Goal: Information Seeking & Learning: Learn about a topic

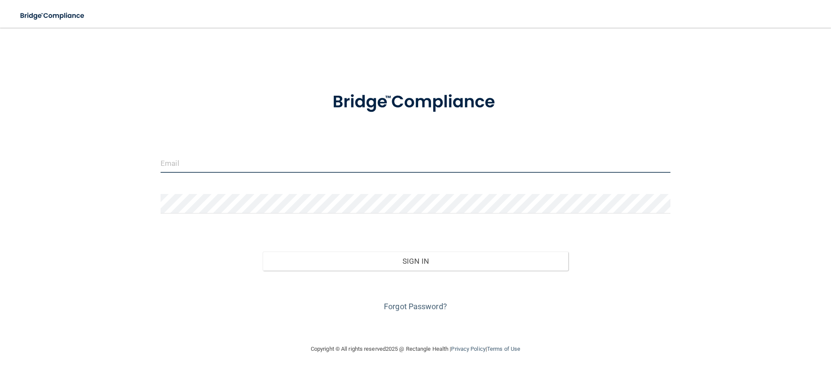
click at [309, 167] on input "email" at bounding box center [415, 162] width 510 height 19
type input "[EMAIL_ADDRESS][DOMAIN_NAME]"
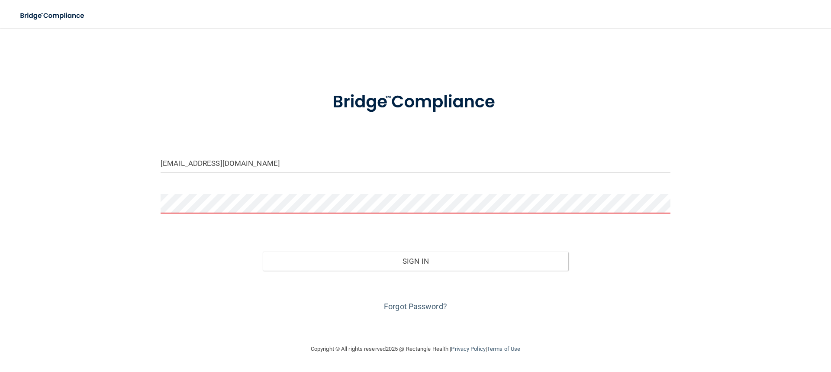
click at [221, 190] on form "[EMAIL_ADDRESS][DOMAIN_NAME] Invalid email/password. You don't have permission …" at bounding box center [415, 197] width 510 height 234
click at [263, 251] on button "Sign In" at bounding box center [416, 260] width 306 height 19
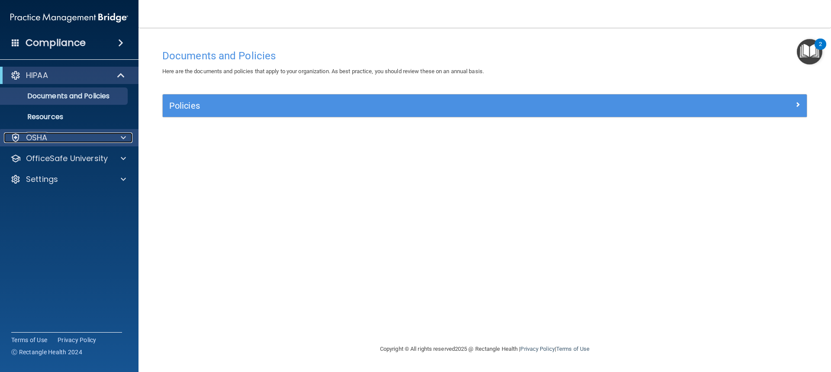
click at [114, 138] on div at bounding box center [122, 137] width 22 height 10
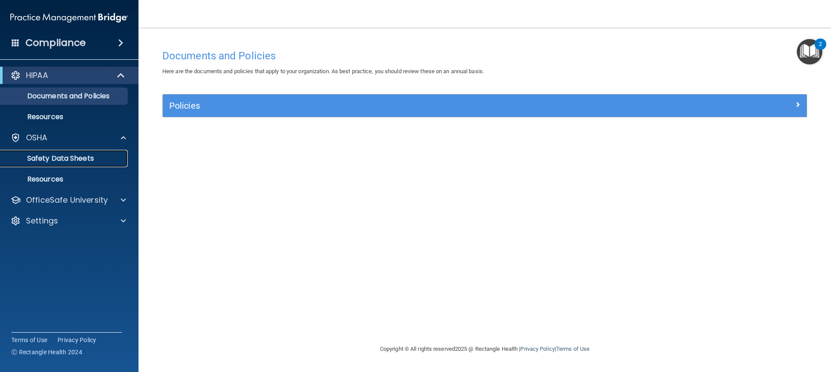
click at [97, 157] on p "Safety Data Sheets" at bounding box center [65, 158] width 118 height 9
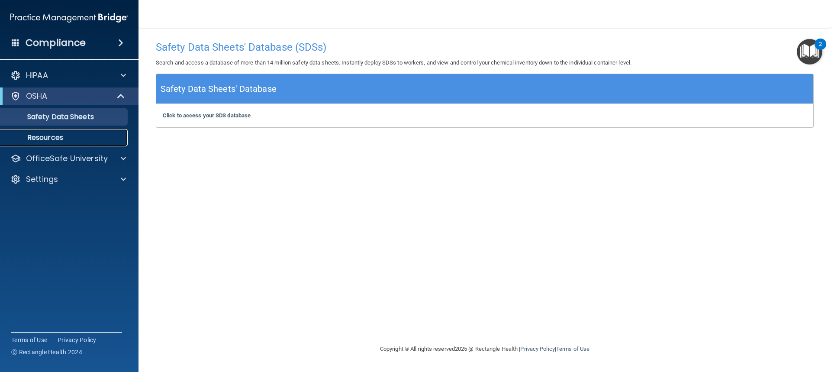
click at [55, 142] on p "Resources" at bounding box center [65, 137] width 118 height 9
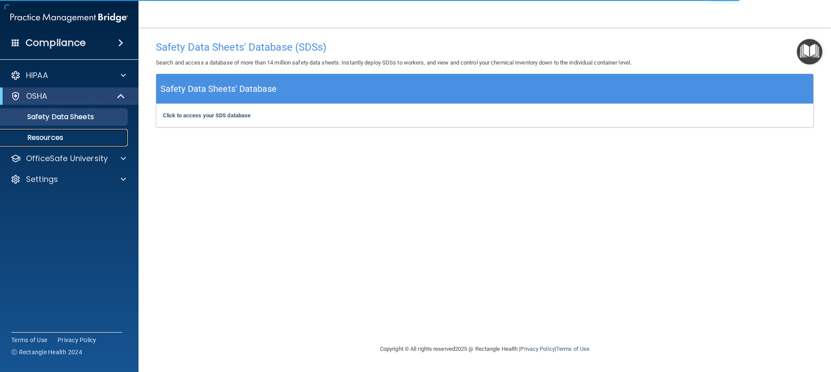
click at [91, 134] on p "Resources" at bounding box center [65, 137] width 118 height 9
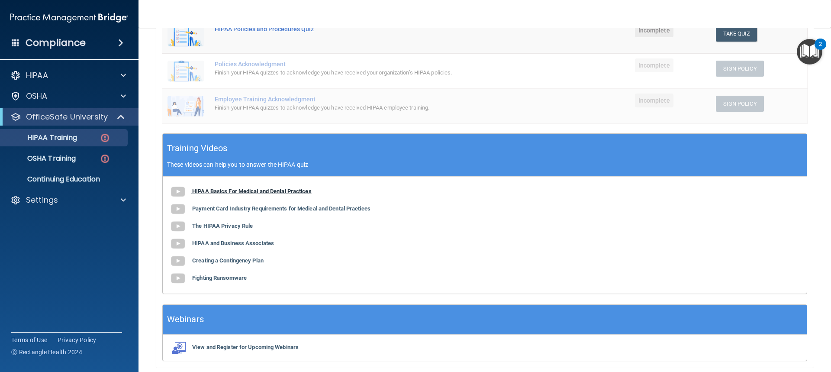
scroll to position [216, 0]
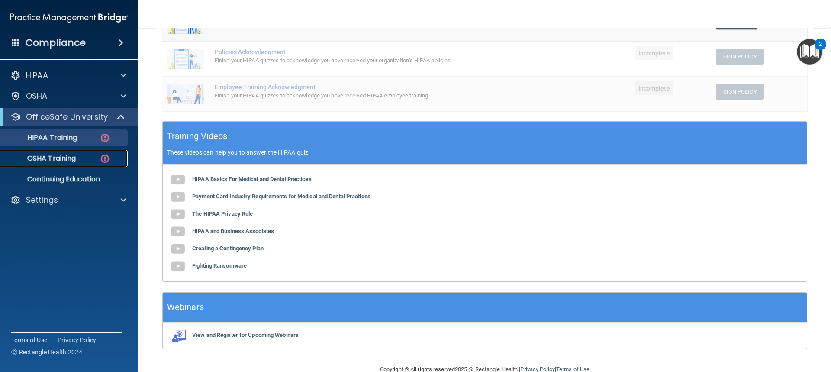
click at [100, 160] on img at bounding box center [104, 158] width 11 height 11
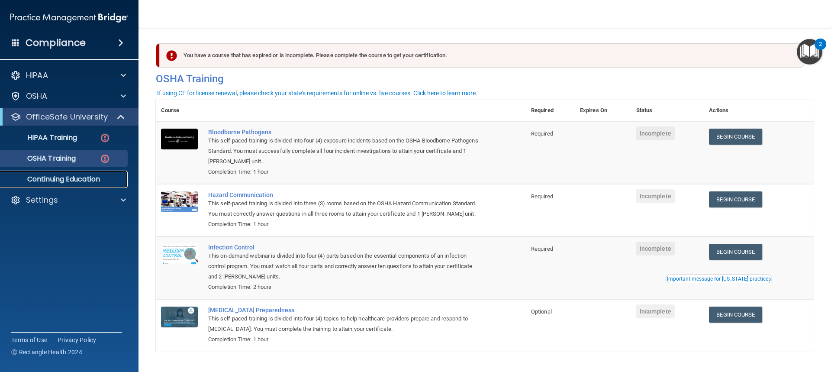
click at [87, 183] on p "Continuing Education" at bounding box center [65, 179] width 118 height 9
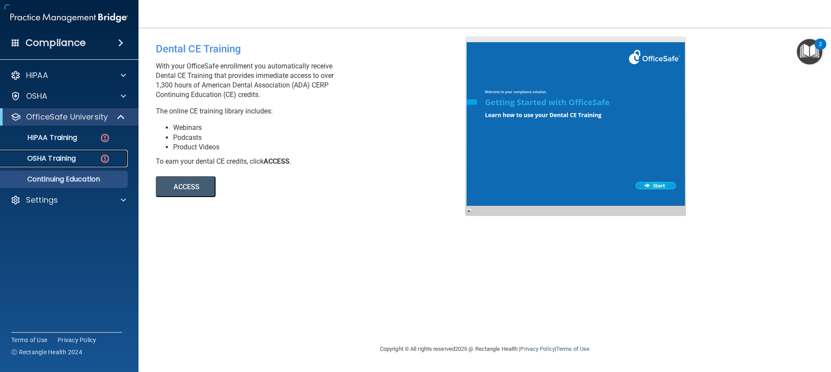
click at [89, 165] on link "OSHA Training" at bounding box center [59, 158] width 136 height 17
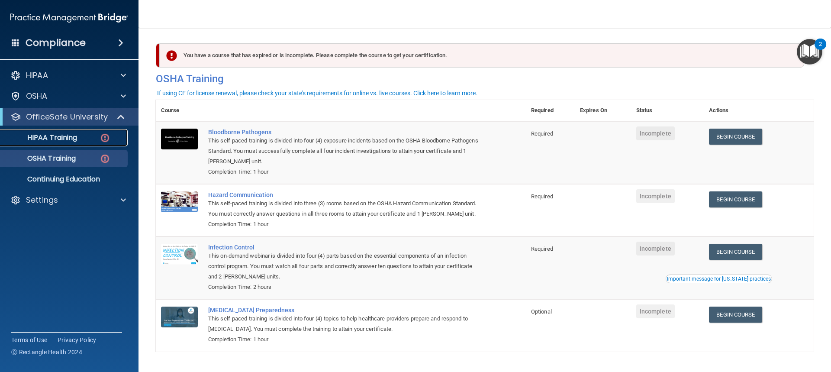
click at [73, 141] on p "HIPAA Training" at bounding box center [41, 137] width 71 height 9
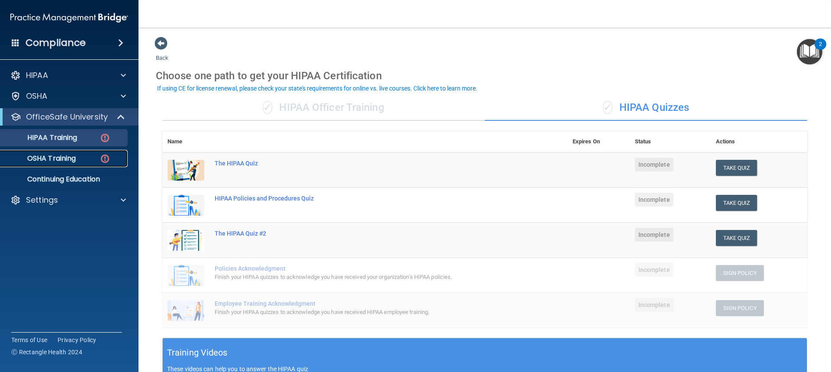
click at [78, 161] on div "OSHA Training" at bounding box center [65, 158] width 118 height 9
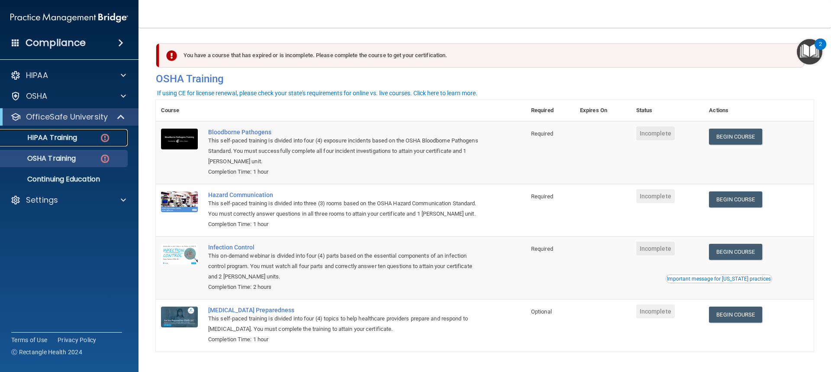
click at [85, 144] on link "HIPAA Training" at bounding box center [59, 137] width 136 height 17
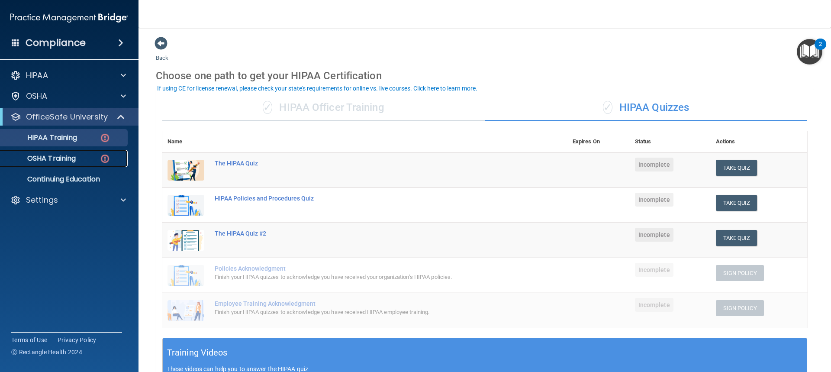
click at [99, 158] on div "OSHA Training" at bounding box center [65, 158] width 118 height 9
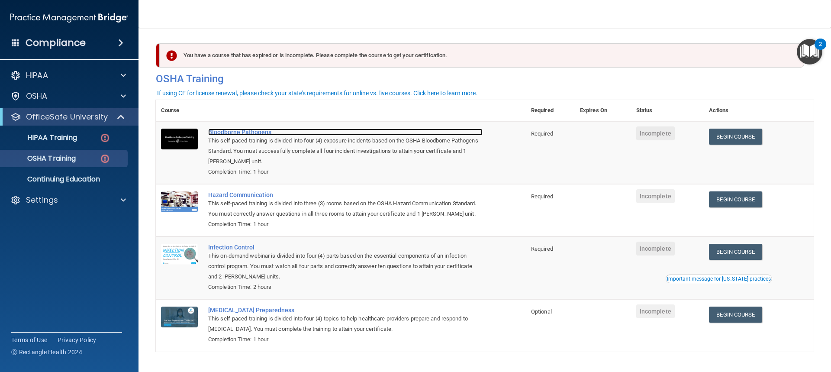
click at [254, 133] on div "Bloodborne Pathogens" at bounding box center [345, 131] width 274 height 7
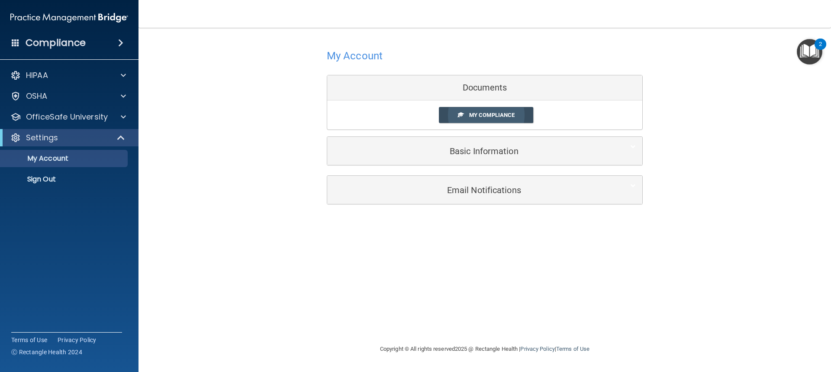
click at [475, 112] on span "My Compliance" at bounding box center [491, 115] width 45 height 6
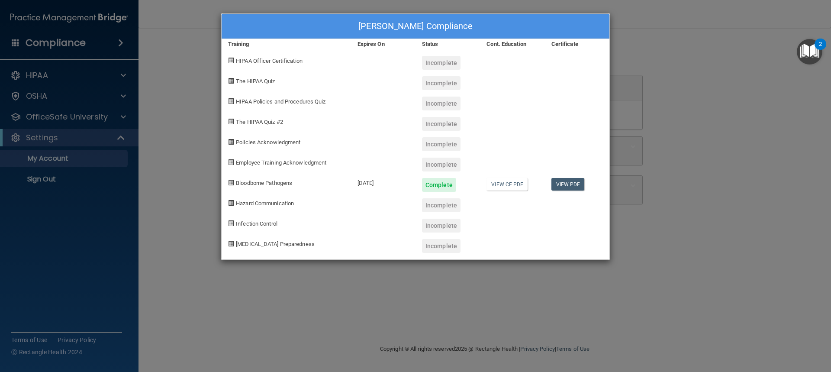
click at [370, 315] on div "Makayla Treadway's Compliance Training Expires On Status Cont. Education Certif…" at bounding box center [415, 186] width 831 height 372
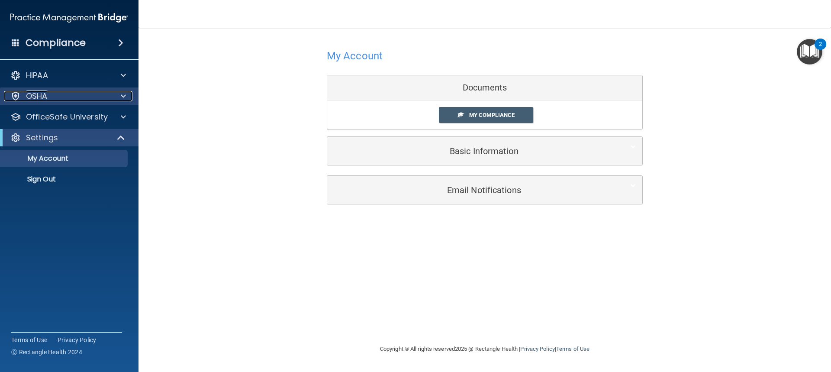
click at [49, 96] on div "OSHA" at bounding box center [57, 96] width 107 height 10
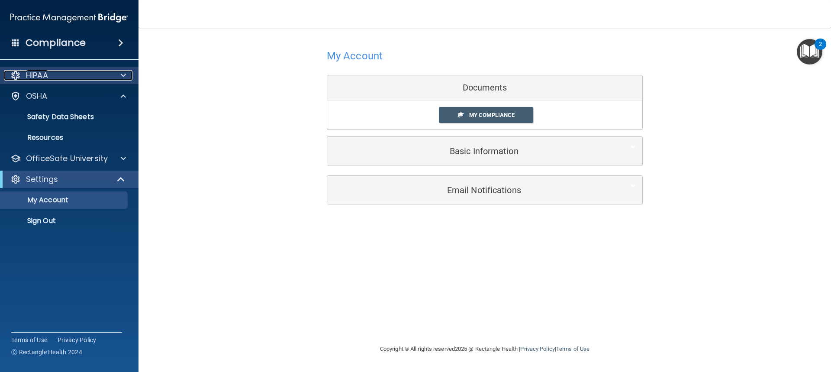
click at [82, 80] on div "HIPAA" at bounding box center [57, 75] width 107 height 10
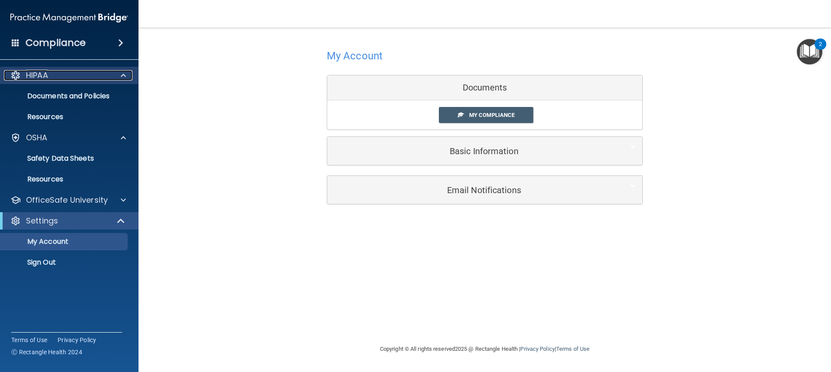
click at [89, 72] on div "HIPAA" at bounding box center [57, 75] width 107 height 10
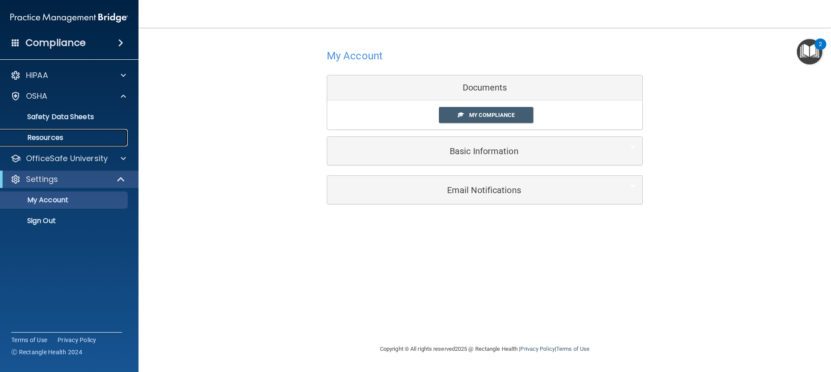
click at [63, 132] on link "Resources" at bounding box center [59, 137] width 136 height 17
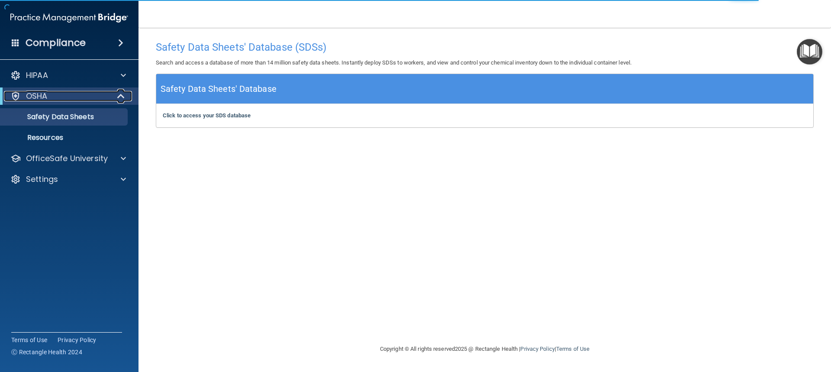
click at [53, 95] on div "OSHA" at bounding box center [57, 96] width 107 height 10
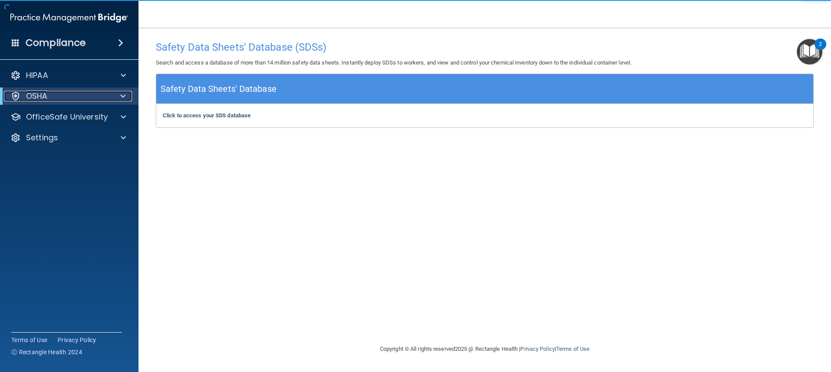
click at [53, 95] on div "OSHA" at bounding box center [57, 96] width 107 height 10
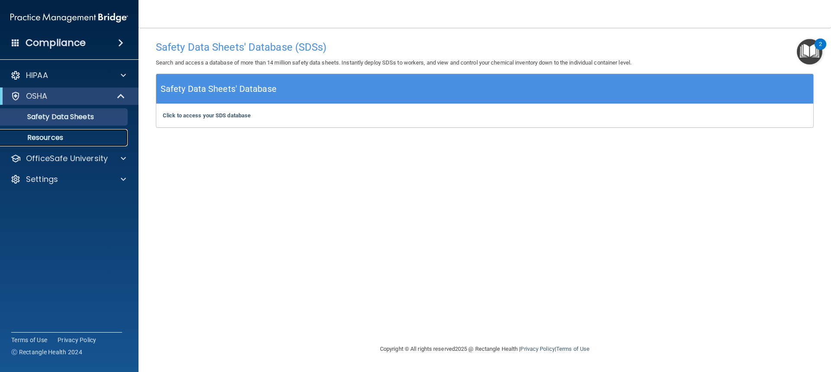
click at [65, 132] on link "Resources" at bounding box center [59, 137] width 136 height 17
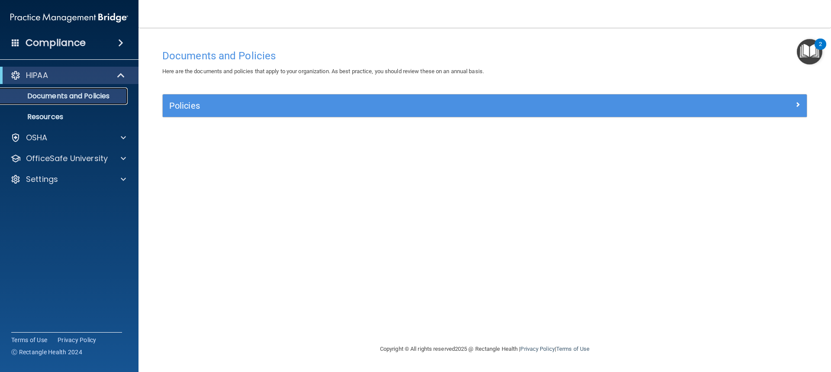
click at [60, 98] on p "Documents and Policies" at bounding box center [65, 96] width 118 height 9
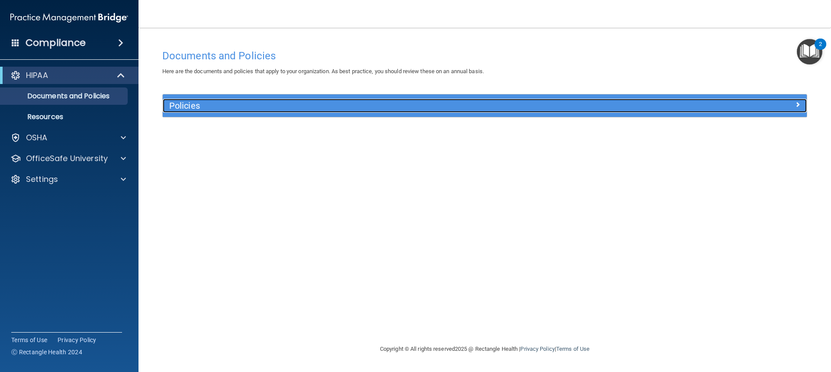
click at [214, 101] on h5 "Policies" at bounding box center [404, 106] width 470 height 10
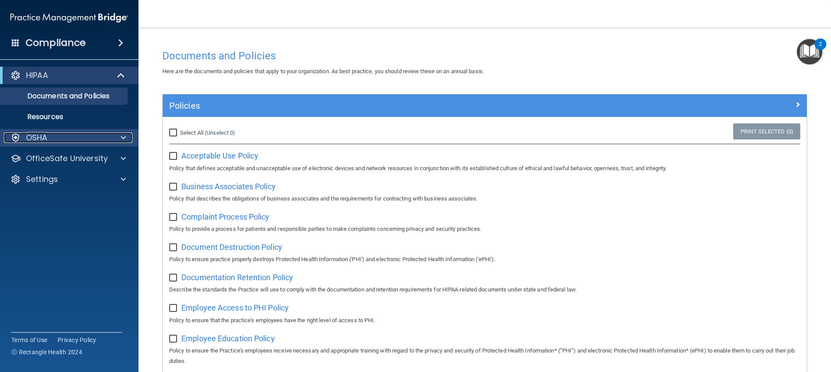
click at [25, 138] on div "OSHA" at bounding box center [57, 137] width 107 height 10
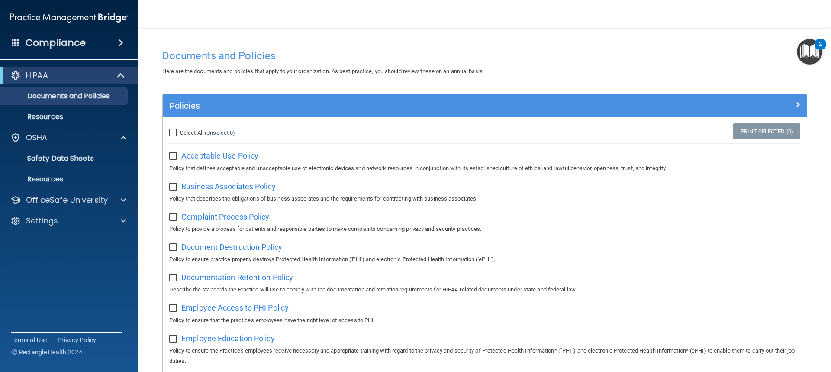
click at [63, 167] on ul "Documents Safety Data Sheets Self-Assessment Injury and Illness Report Resources" at bounding box center [69, 167] width 157 height 42
click at [64, 160] on p "Safety Data Sheets" at bounding box center [65, 158] width 118 height 9
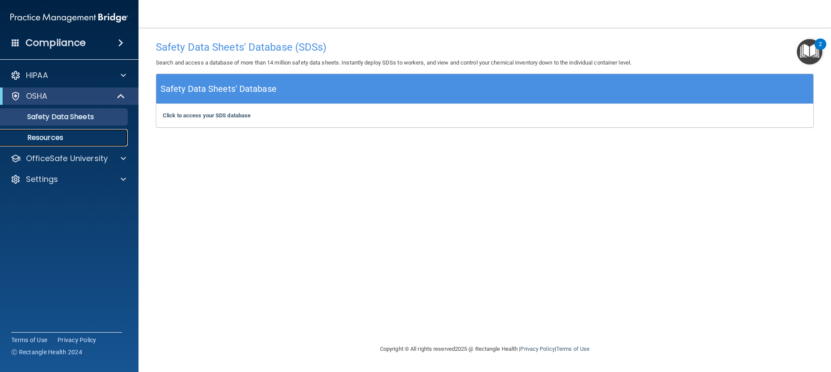
click at [64, 133] on link "Resources" at bounding box center [59, 137] width 136 height 17
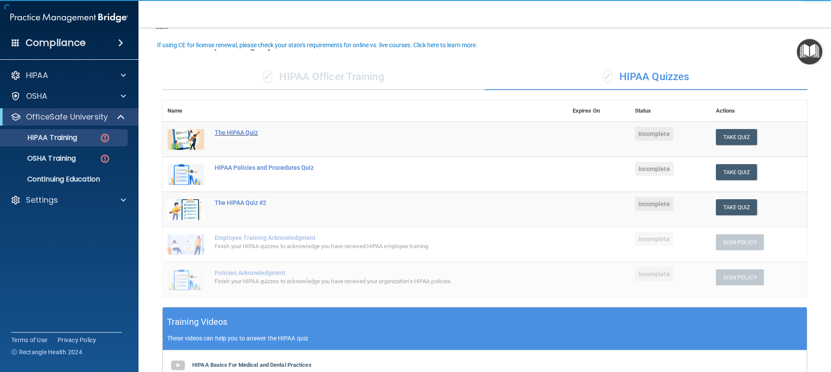
scroll to position [43, 0]
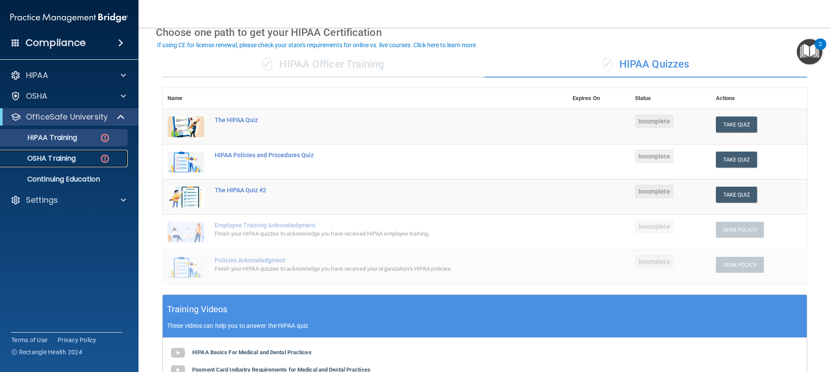
click at [88, 154] on link "OSHA Training" at bounding box center [59, 158] width 136 height 17
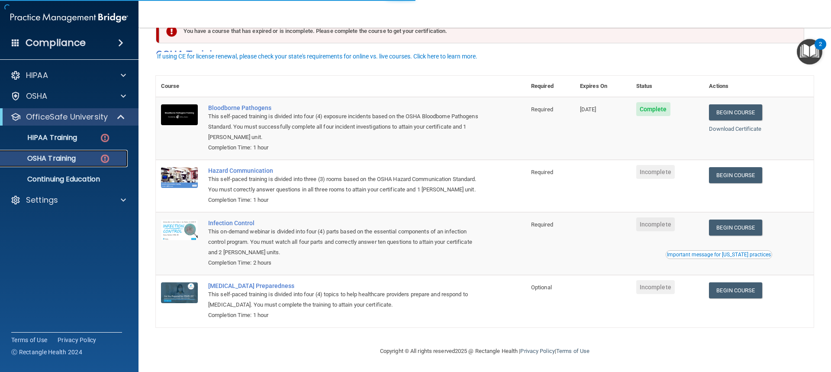
scroll to position [37, 0]
click at [740, 104] on link "Begin Course" at bounding box center [735, 112] width 53 height 16
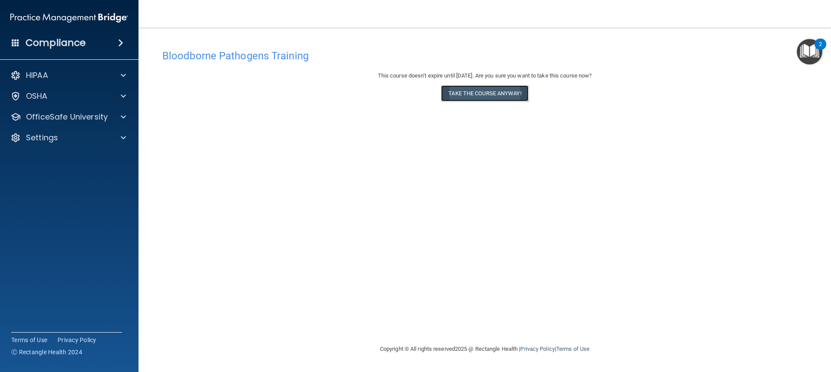
click at [490, 92] on button "Take the course anyway!" at bounding box center [484, 93] width 87 height 16
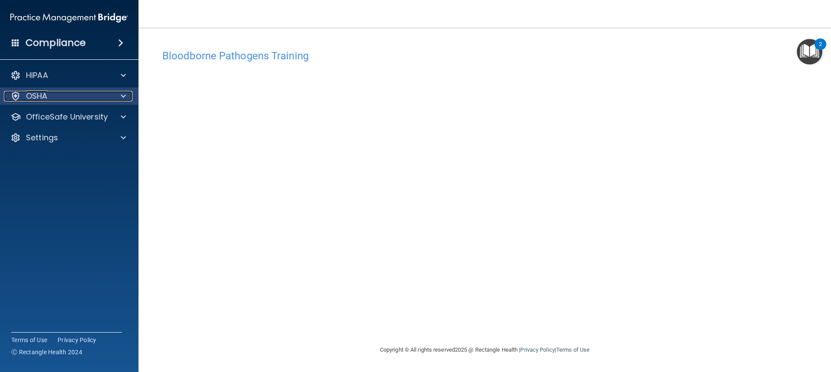
click at [83, 95] on div "OSHA" at bounding box center [57, 96] width 107 height 10
click at [89, 93] on div "OSHA" at bounding box center [57, 96] width 107 height 10
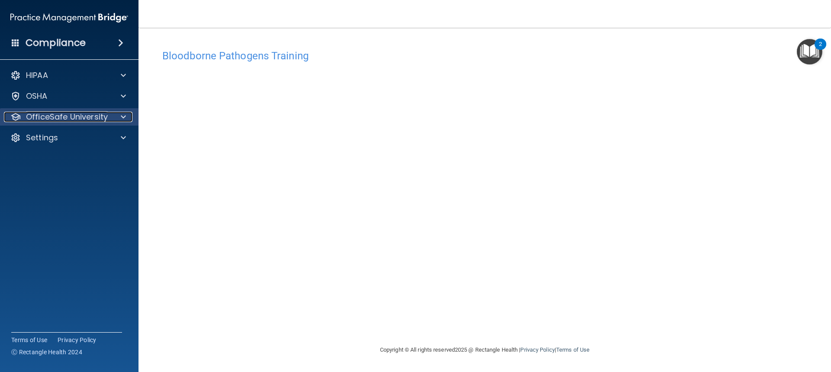
click at [96, 121] on p "OfficeSafe University" at bounding box center [67, 117] width 82 height 10
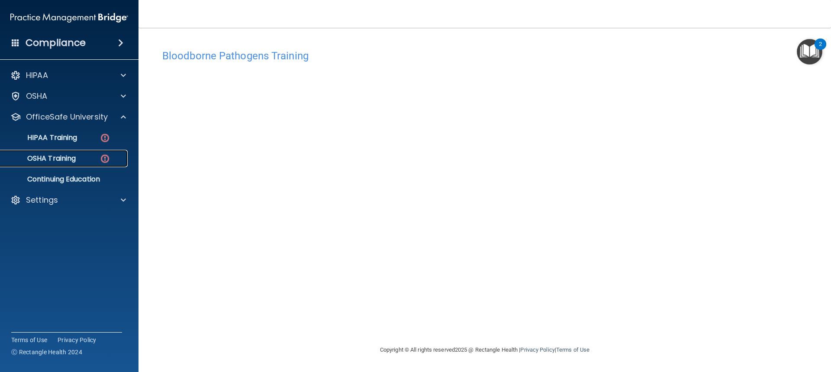
click at [92, 157] on div "OSHA Training" at bounding box center [65, 158] width 118 height 9
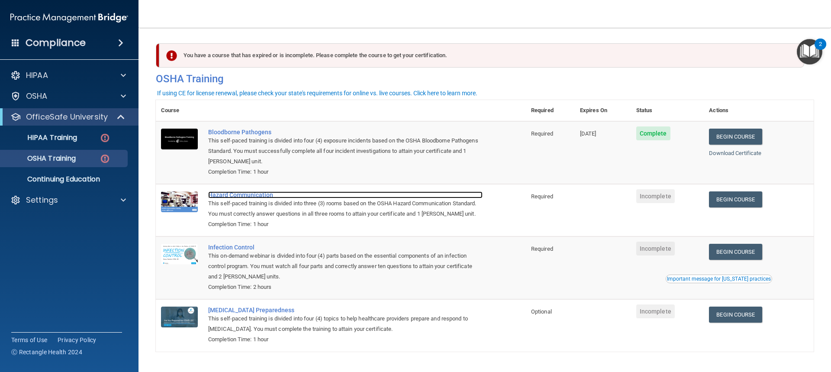
click at [262, 192] on div "Hazard Communication" at bounding box center [345, 194] width 274 height 7
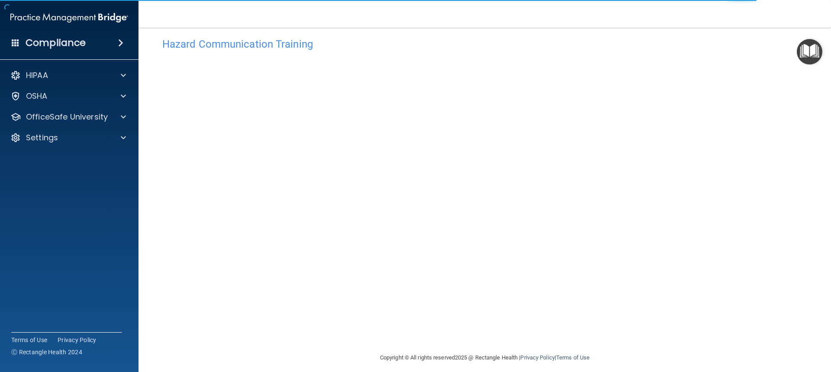
scroll to position [18, 0]
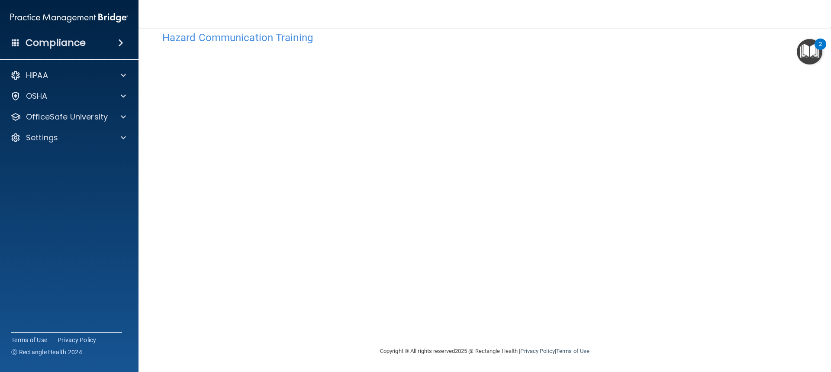
click at [719, 176] on div "Hazard Communication Training This course doesn’t expire until . Are you sure y…" at bounding box center [485, 186] width 658 height 319
click at [68, 119] on p "OfficeSafe University" at bounding box center [67, 117] width 82 height 10
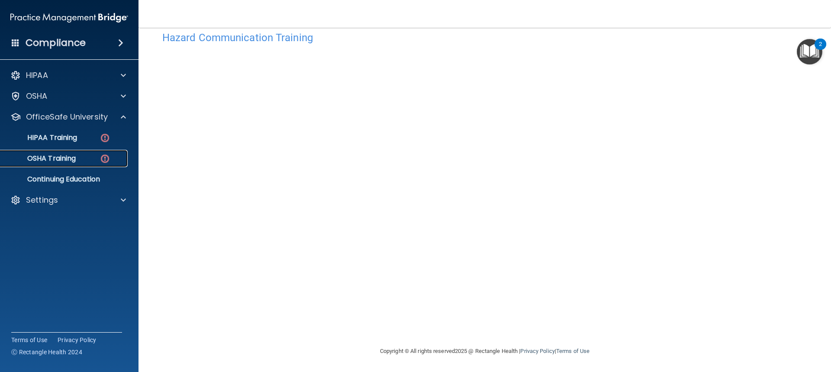
click at [75, 159] on p "OSHA Training" at bounding box center [41, 158] width 70 height 9
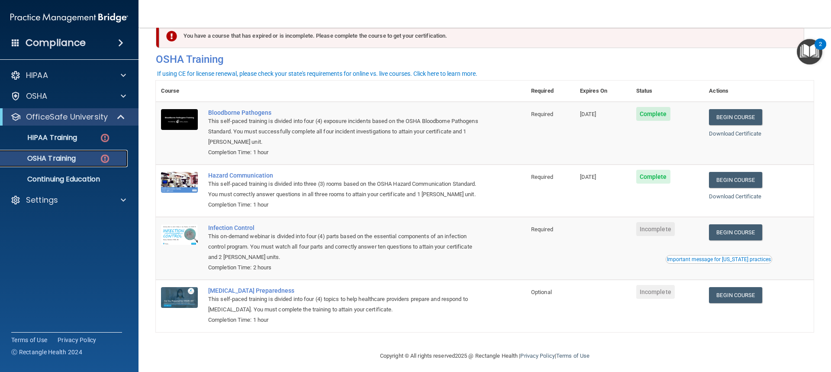
scroll to position [37, 0]
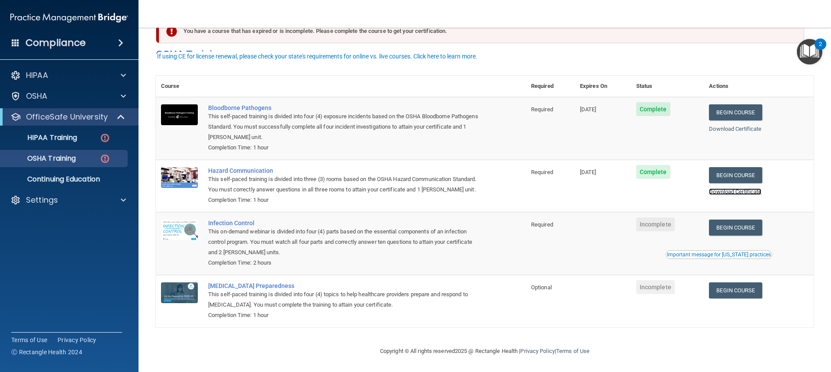
click at [751, 188] on link "Download Certificate" at bounding box center [735, 191] width 52 height 6
click at [725, 125] on link "Download Certificate" at bounding box center [735, 128] width 52 height 6
click at [189, 229] on img at bounding box center [179, 229] width 37 height 21
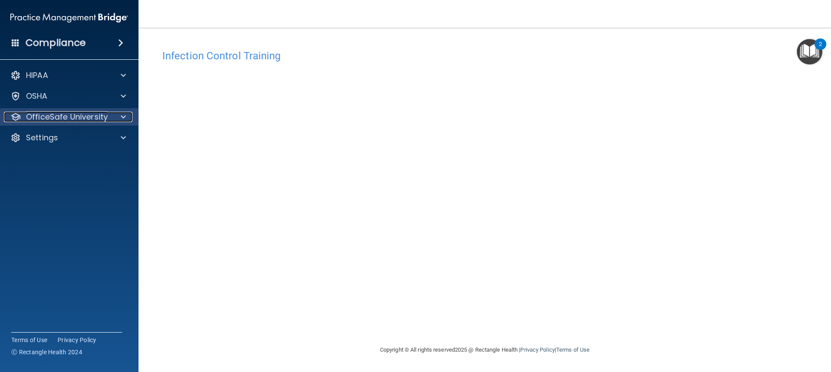
click at [74, 113] on p "OfficeSafe University" at bounding box center [67, 117] width 82 height 10
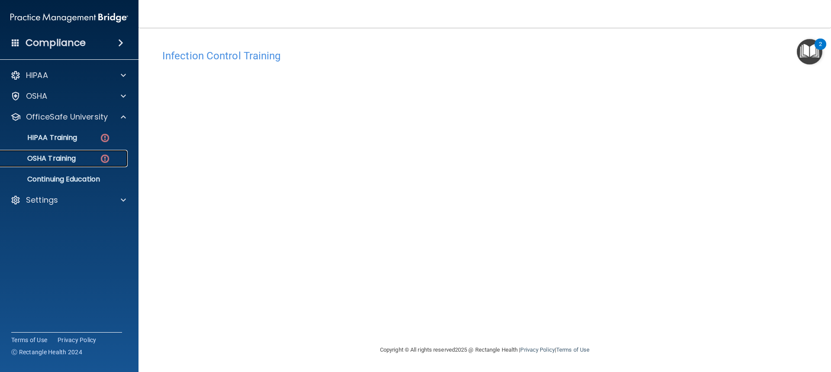
click at [95, 157] on div "OSHA Training" at bounding box center [65, 158] width 118 height 9
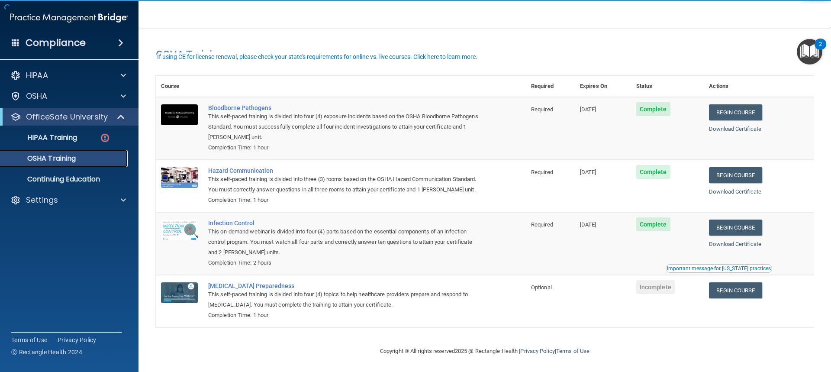
scroll to position [13, 0]
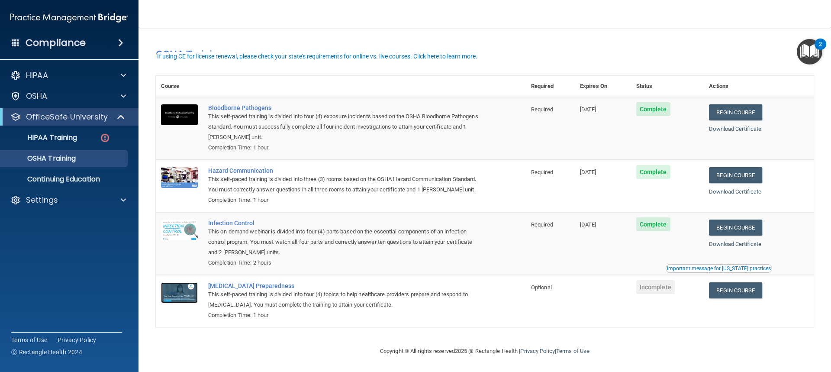
click at [183, 291] on img at bounding box center [179, 292] width 37 height 21
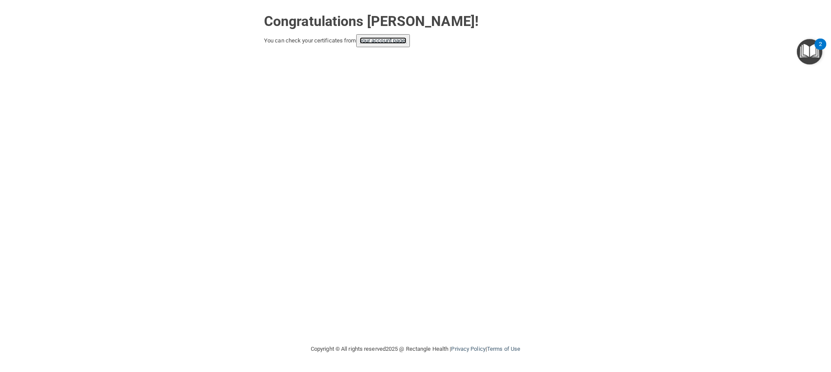
click at [405, 43] on link "your account page!" at bounding box center [382, 40] width 47 height 6
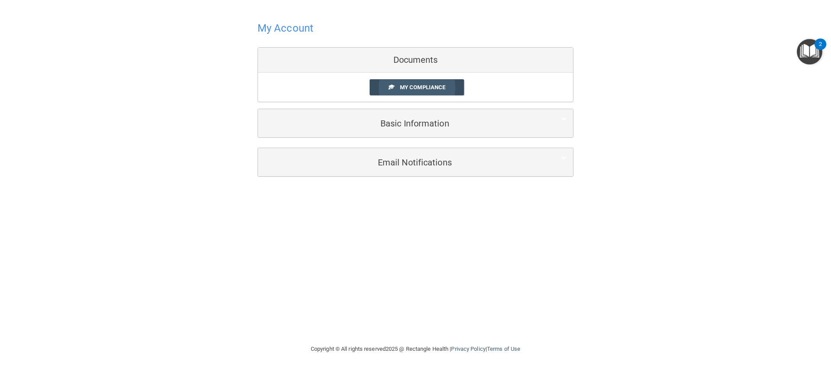
click at [431, 91] on link "My Compliance" at bounding box center [416, 87] width 95 height 16
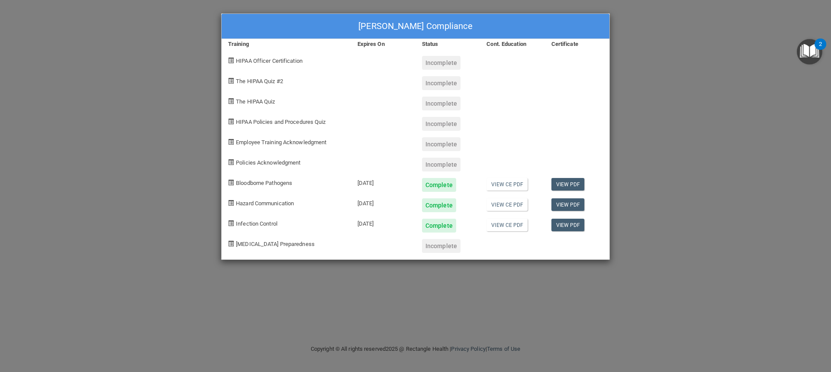
click at [688, 174] on div "[PERSON_NAME] Compliance Training Expires On Status Cont. Education Certificate…" at bounding box center [415, 186] width 831 height 372
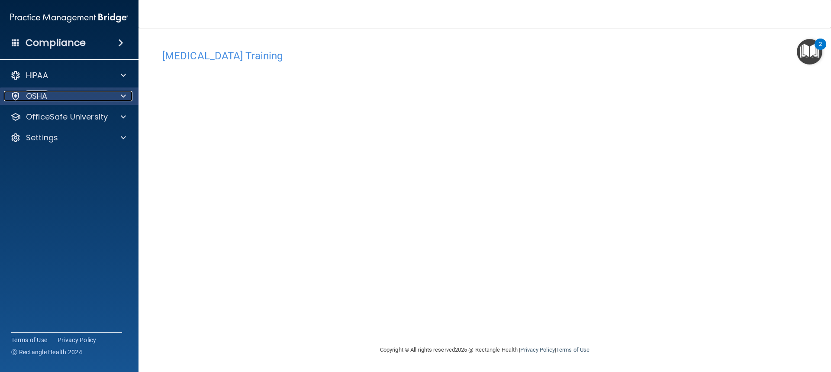
click at [82, 100] on div "OSHA" at bounding box center [57, 96] width 107 height 10
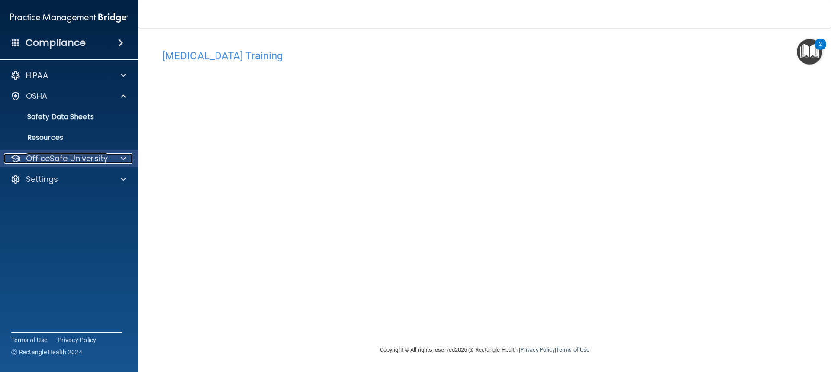
click at [72, 160] on p "OfficeSafe University" at bounding box center [67, 158] width 82 height 10
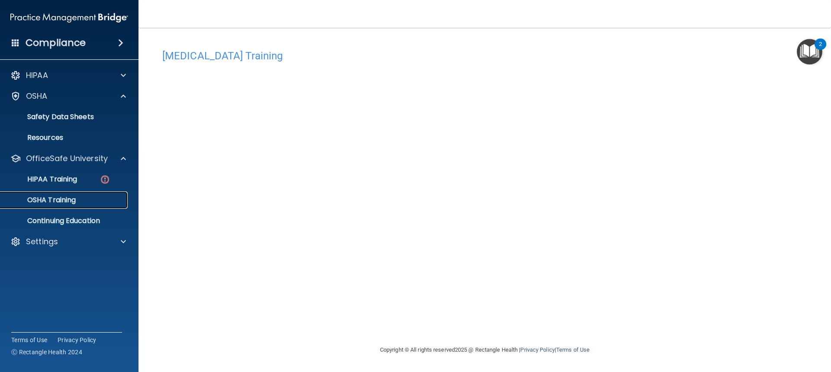
click at [82, 199] on div "OSHA Training" at bounding box center [65, 200] width 118 height 9
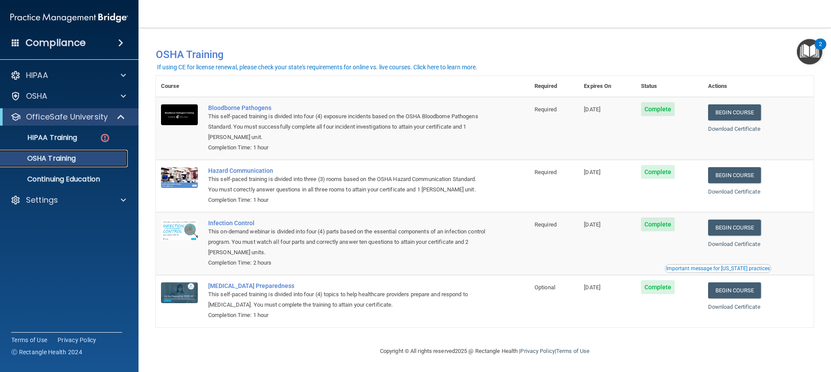
scroll to position [2, 0]
click at [59, 77] on div "HIPAA" at bounding box center [57, 75] width 107 height 10
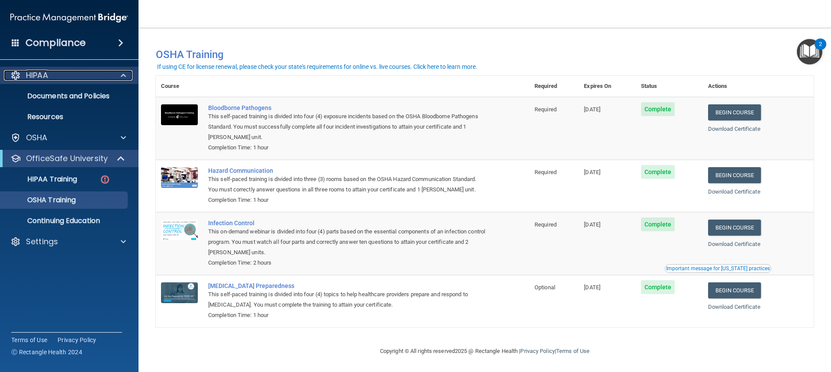
click at [59, 77] on div "HIPAA" at bounding box center [57, 75] width 107 height 10
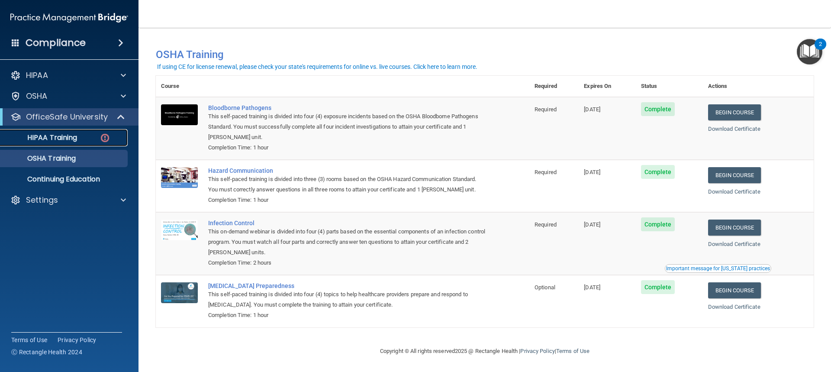
click at [62, 144] on link "HIPAA Training" at bounding box center [59, 137] width 136 height 17
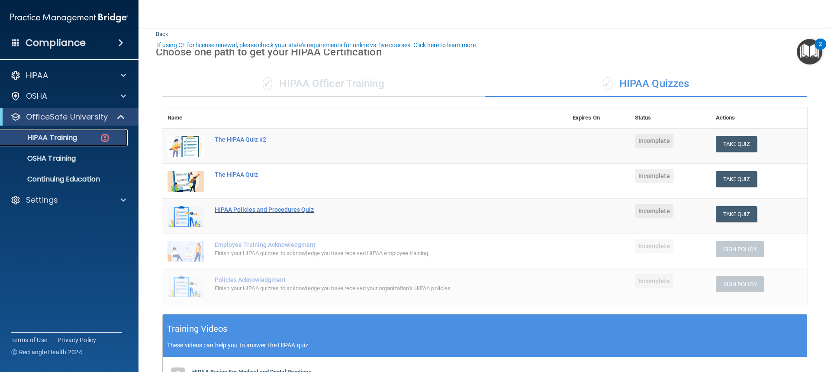
scroll to position [43, 0]
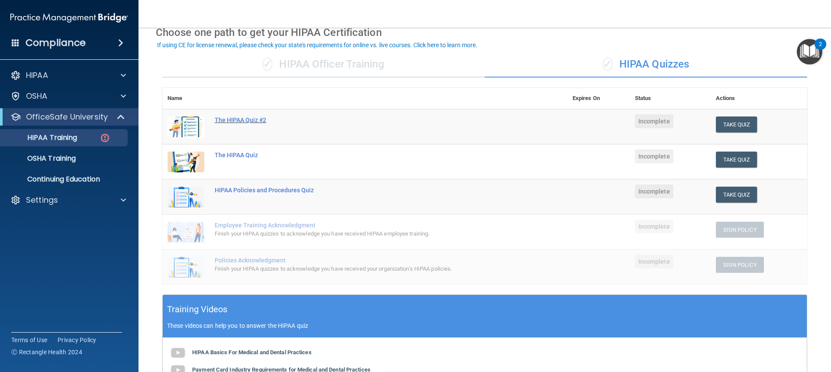
click at [250, 122] on div "The HIPAA Quiz #2" at bounding box center [369, 119] width 309 height 7
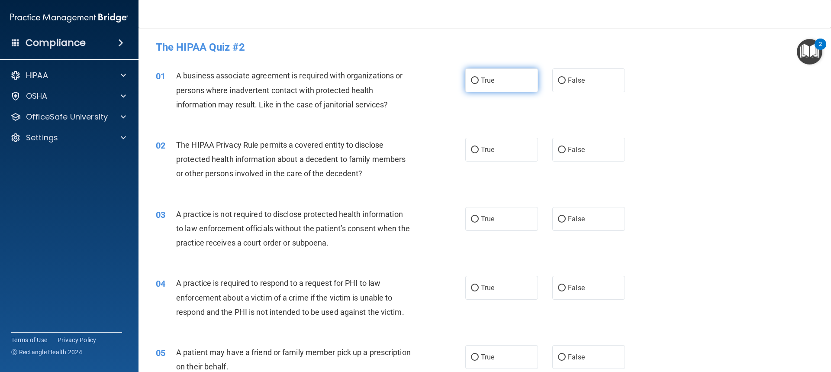
click at [465, 81] on label "True" at bounding box center [501, 80] width 73 height 24
click at [471, 81] on input "True" at bounding box center [475, 80] width 8 height 6
radio input "true"
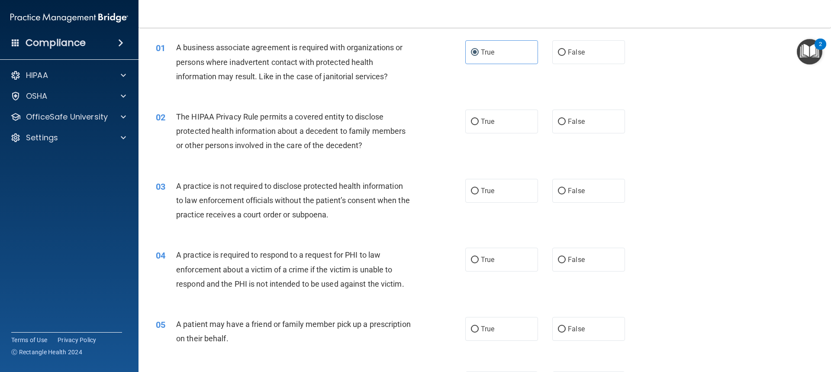
scroll to position [43, 0]
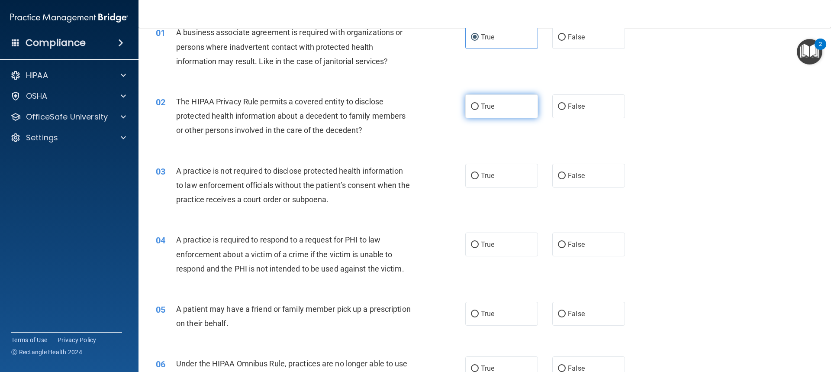
click at [473, 111] on label "True" at bounding box center [501, 106] width 73 height 24
click at [473, 110] on input "True" at bounding box center [475, 106] width 8 height 6
radio input "true"
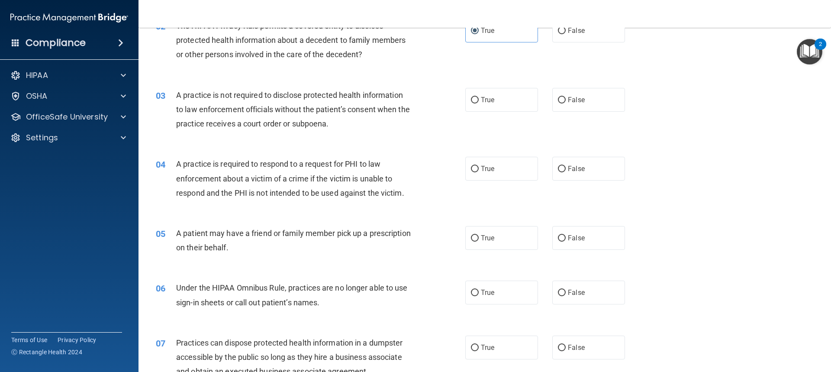
scroll to position [130, 0]
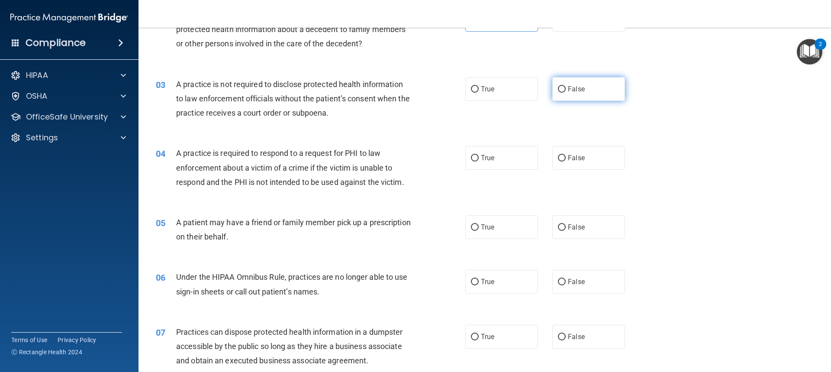
click at [568, 94] on label "False" at bounding box center [588, 89] width 73 height 24
click at [565, 93] on input "False" at bounding box center [562, 89] width 8 height 6
radio input "true"
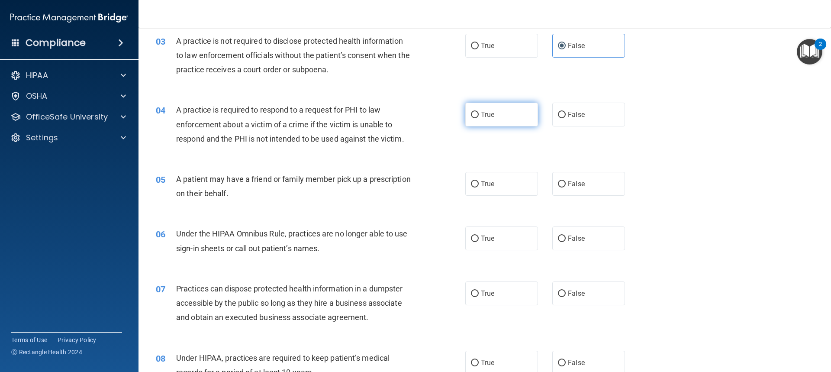
click at [517, 113] on label "True" at bounding box center [501, 115] width 73 height 24
click at [478, 113] on input "True" at bounding box center [475, 115] width 8 height 6
radio input "true"
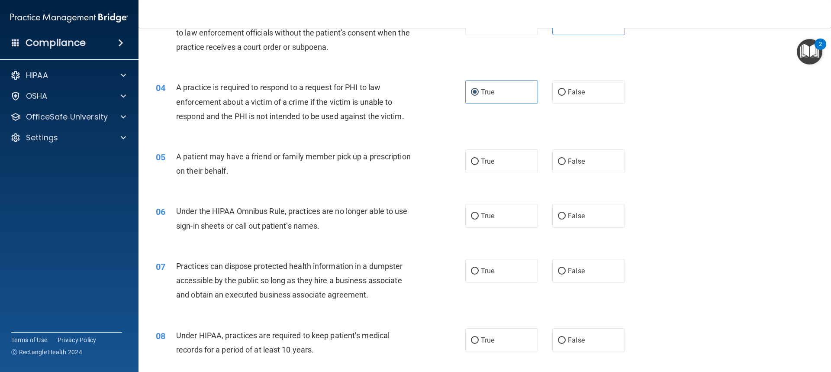
scroll to position [216, 0]
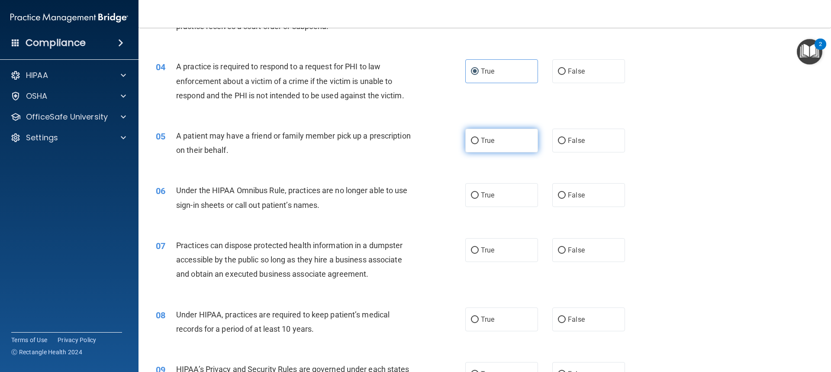
click at [472, 145] on label "True" at bounding box center [501, 140] width 73 height 24
click at [472, 144] on input "True" at bounding box center [475, 141] width 8 height 6
radio input "true"
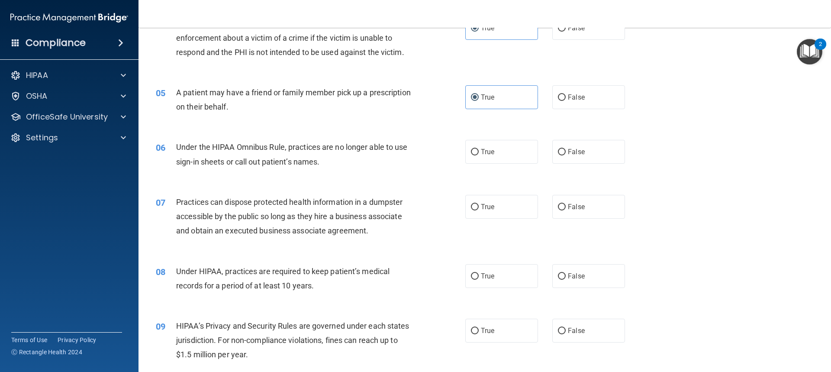
scroll to position [303, 0]
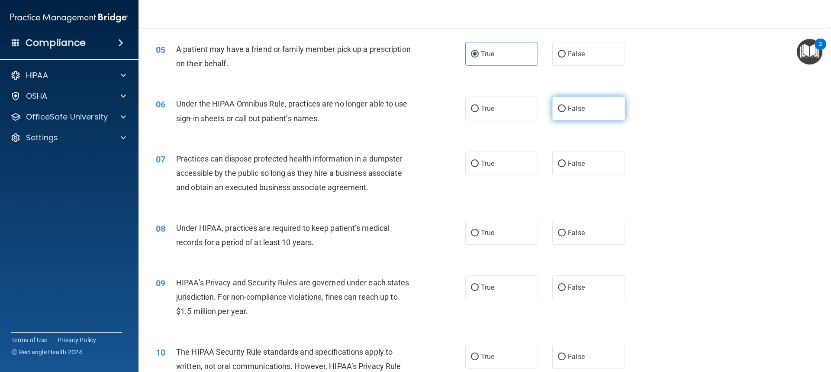
click at [574, 104] on span "False" at bounding box center [576, 108] width 17 height 8
click at [565, 106] on input "False" at bounding box center [562, 109] width 8 height 6
radio input "true"
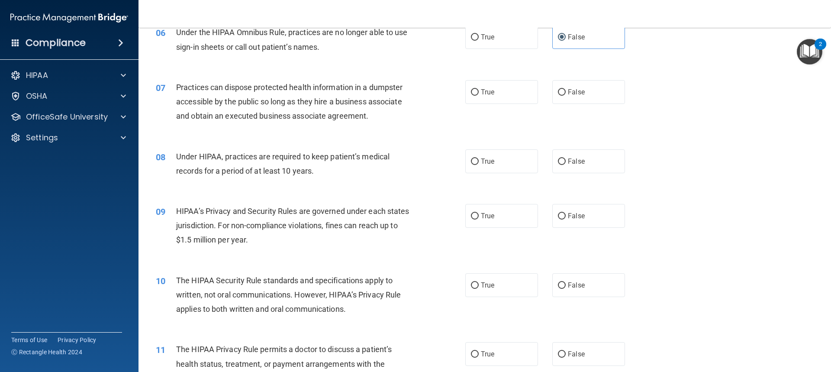
scroll to position [389, 0]
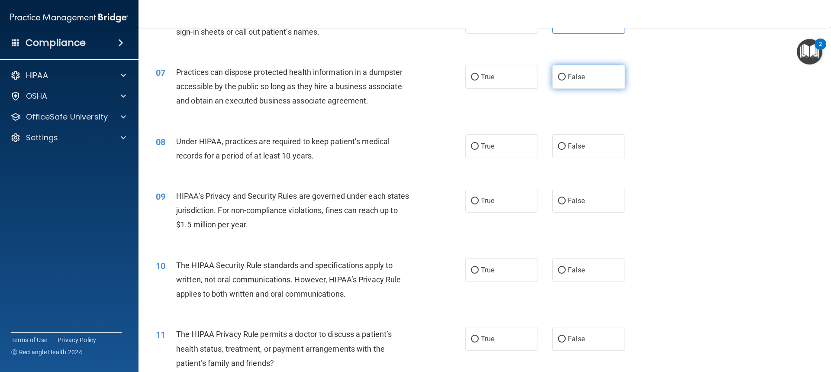
click at [567, 81] on label "False" at bounding box center [588, 77] width 73 height 24
click at [565, 80] on input "False" at bounding box center [562, 77] width 8 height 6
radio input "true"
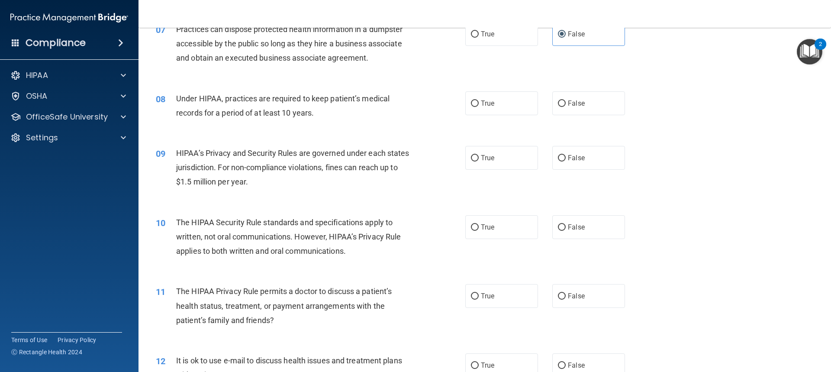
scroll to position [433, 0]
click at [490, 107] on label "True" at bounding box center [501, 103] width 73 height 24
click at [478, 106] on input "True" at bounding box center [475, 103] width 8 height 6
radio input "true"
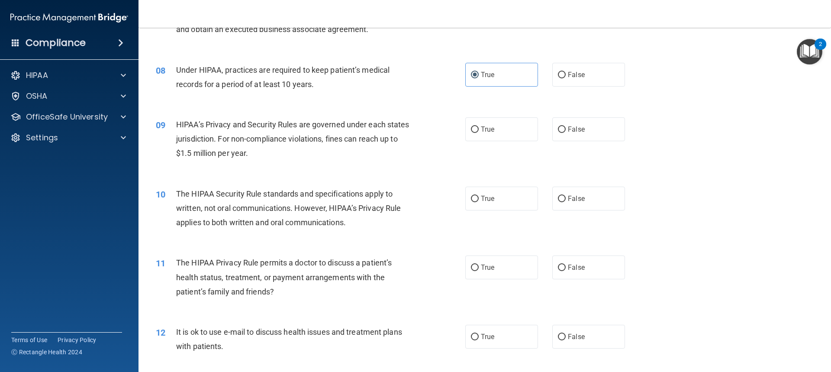
scroll to position [476, 0]
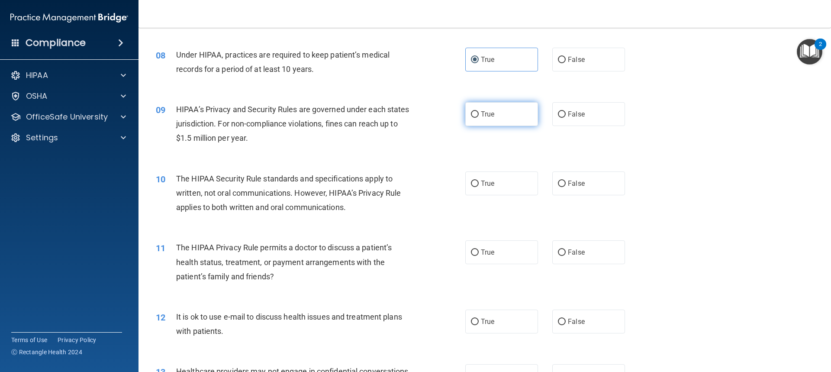
click at [509, 115] on label "True" at bounding box center [501, 114] width 73 height 24
click at [478, 115] on input "True" at bounding box center [475, 114] width 8 height 6
radio input "true"
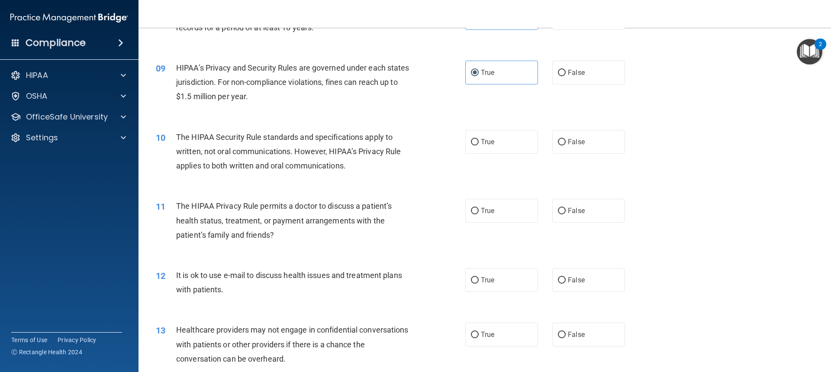
scroll to position [561, 0]
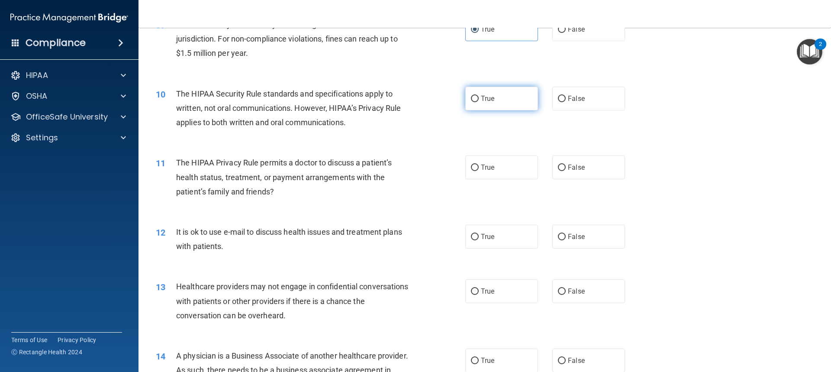
click at [509, 103] on label "True" at bounding box center [501, 99] width 73 height 24
click at [478, 102] on input "True" at bounding box center [475, 99] width 8 height 6
radio input "true"
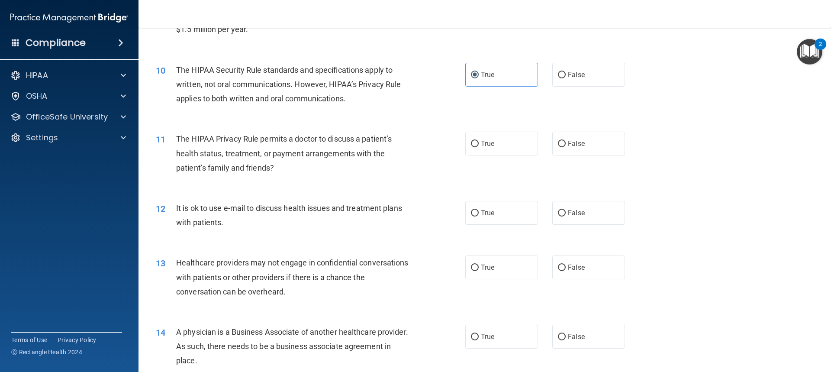
scroll to position [604, 0]
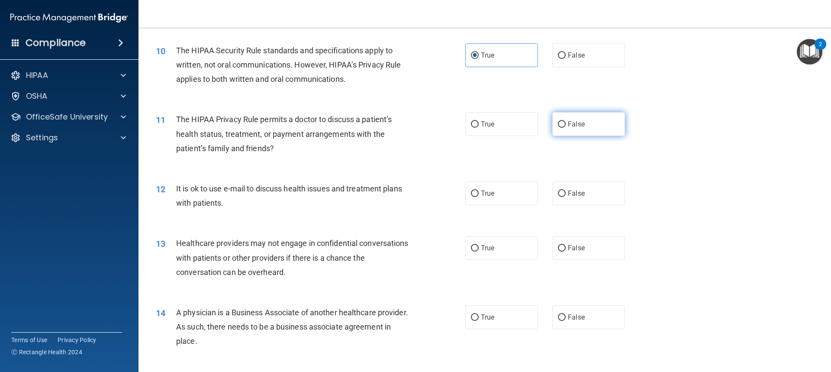
click at [574, 132] on label "False" at bounding box center [588, 124] width 73 height 24
click at [565, 128] on input "False" at bounding box center [562, 124] width 8 height 6
radio input "true"
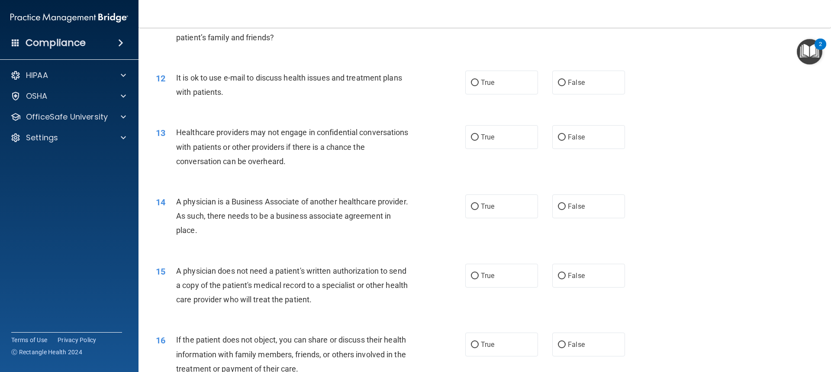
scroll to position [734, 0]
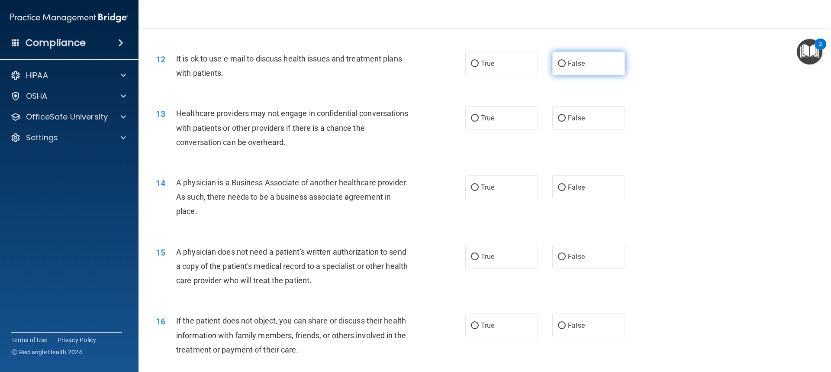
click at [565, 69] on label "False" at bounding box center [588, 63] width 73 height 24
click at [565, 67] on input "False" at bounding box center [562, 64] width 8 height 6
radio input "true"
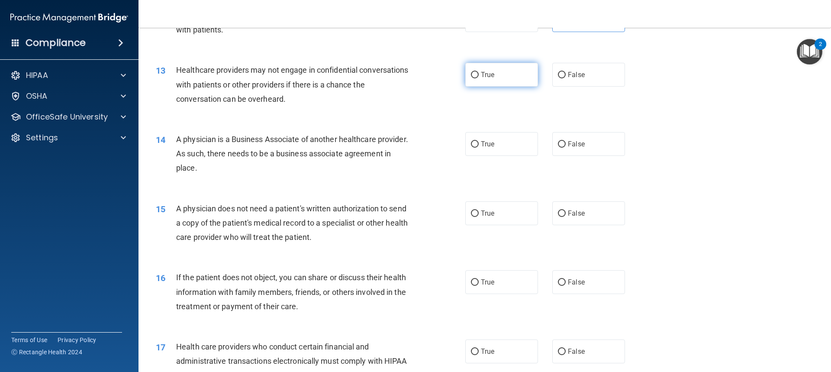
click at [488, 80] on label "True" at bounding box center [501, 75] width 73 height 24
click at [478, 78] on input "True" at bounding box center [475, 75] width 8 height 6
radio input "true"
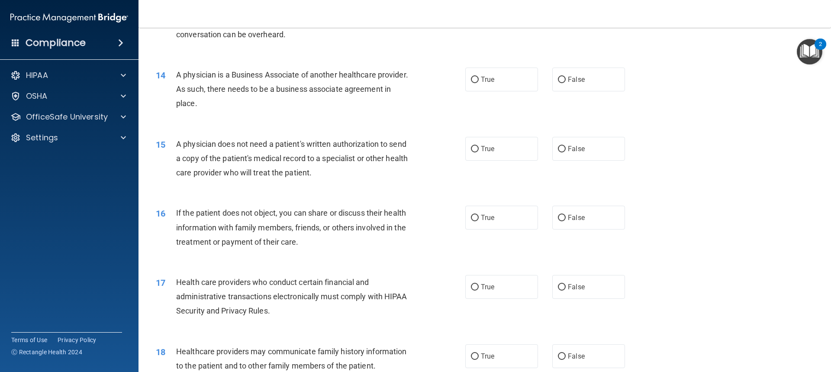
scroll to position [820, 0]
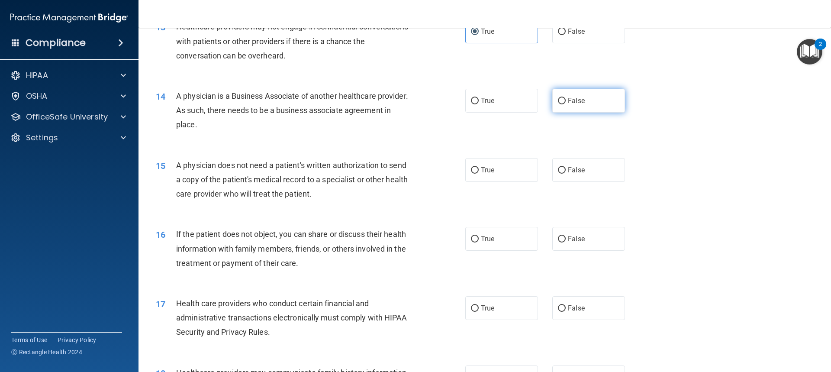
click at [568, 108] on label "False" at bounding box center [588, 101] width 73 height 24
click at [565, 104] on input "False" at bounding box center [562, 101] width 8 height 6
radio input "true"
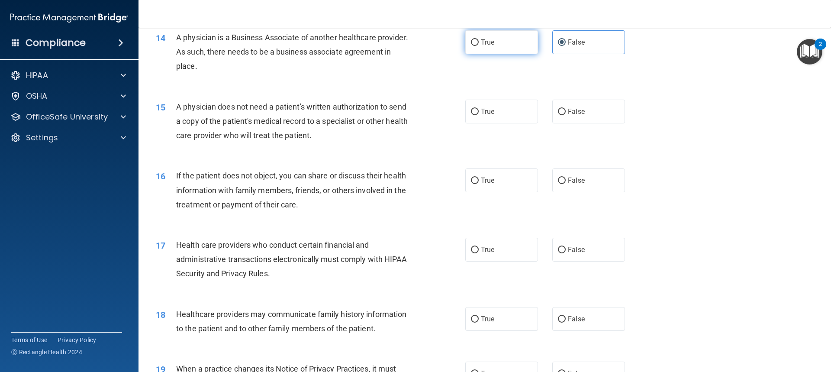
scroll to position [863, 0]
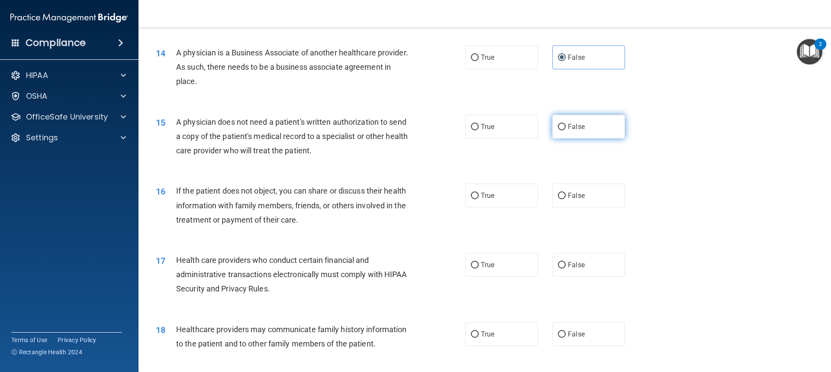
click at [552, 129] on label "False" at bounding box center [588, 127] width 73 height 24
click at [558, 129] on input "False" at bounding box center [562, 127] width 8 height 6
radio input "true"
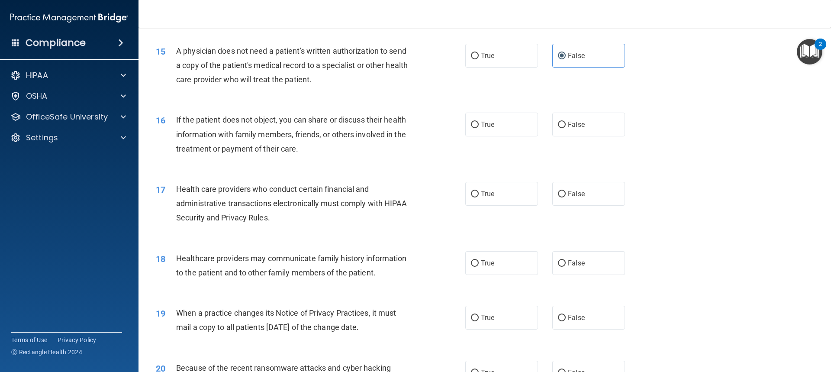
scroll to position [950, 0]
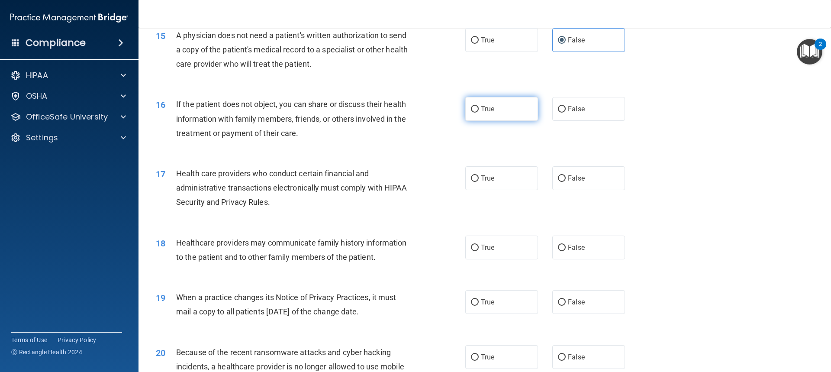
click at [497, 103] on label "True" at bounding box center [501, 109] width 73 height 24
click at [478, 106] on input "True" at bounding box center [475, 109] width 8 height 6
radio input "true"
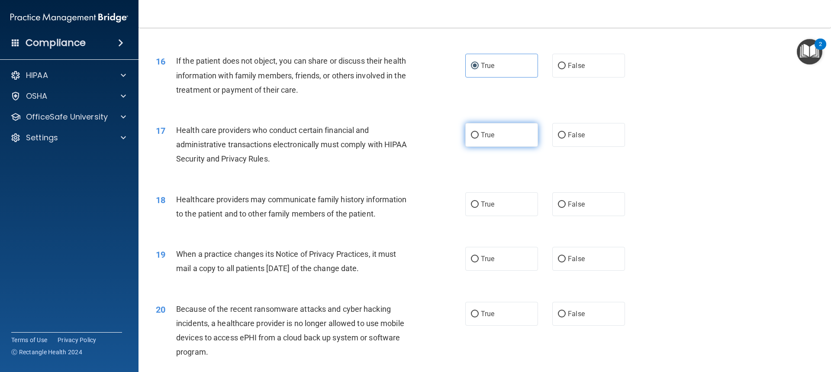
click at [492, 137] on label "True" at bounding box center [501, 135] width 73 height 24
click at [478, 137] on input "True" at bounding box center [475, 135] width 8 height 6
radio input "true"
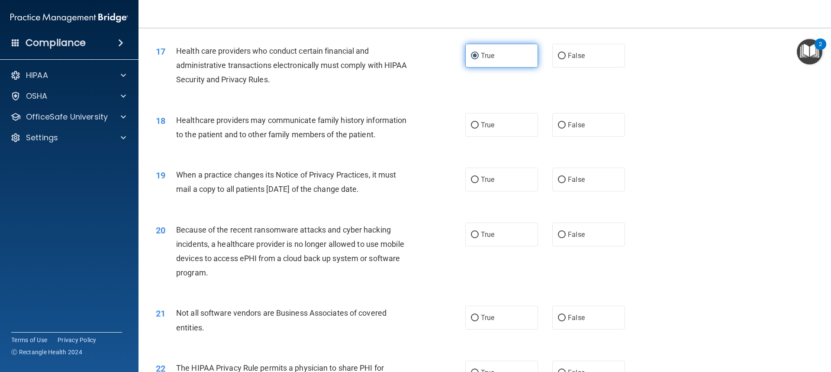
scroll to position [1080, 0]
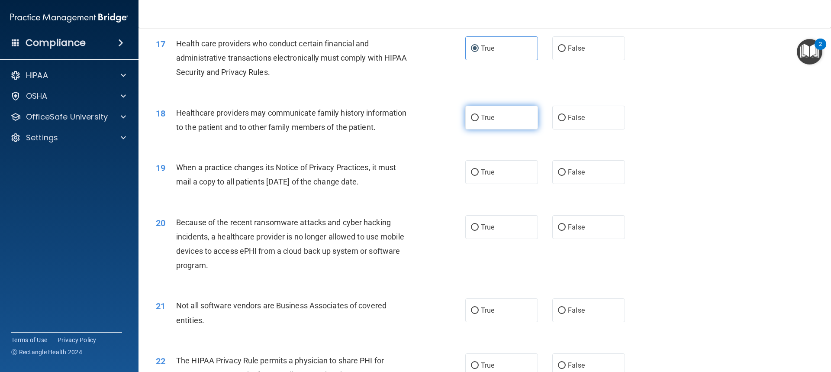
click at [505, 128] on label "True" at bounding box center [501, 118] width 73 height 24
click at [478, 121] on input "True" at bounding box center [475, 118] width 8 height 6
radio input "true"
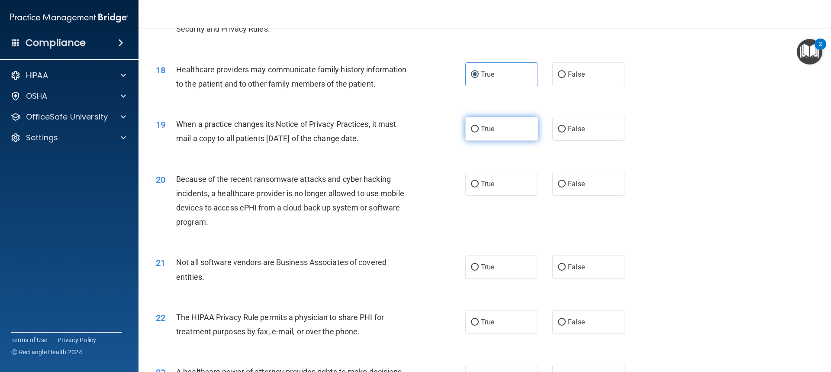
click at [517, 133] on label "True" at bounding box center [501, 129] width 73 height 24
click at [478, 132] on input "True" at bounding box center [475, 129] width 8 height 6
radio input "true"
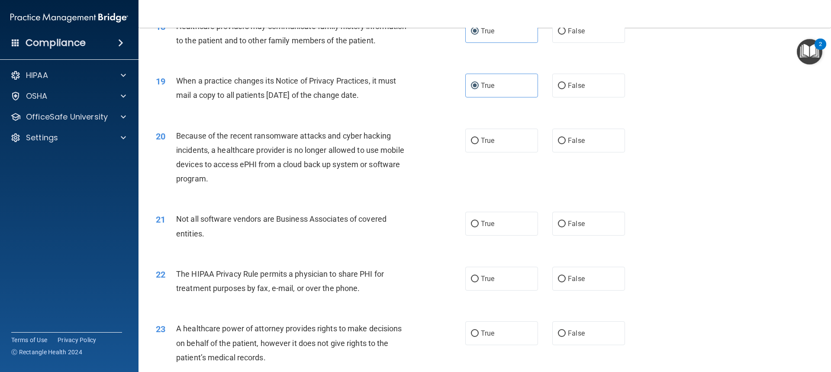
scroll to position [1209, 0]
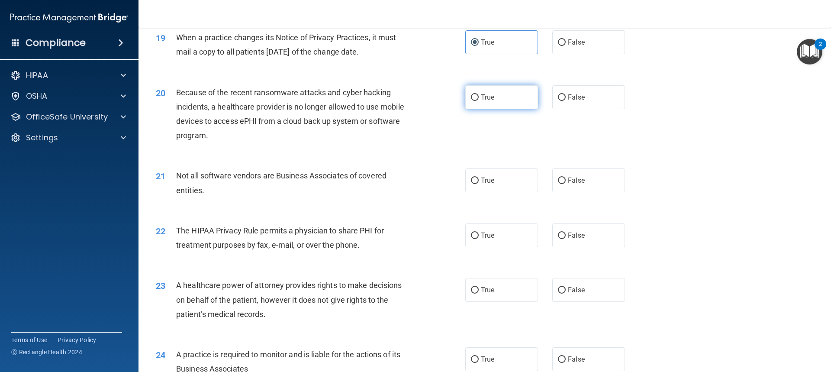
click at [498, 100] on label "True" at bounding box center [501, 97] width 73 height 24
click at [478, 100] on input "True" at bounding box center [475, 97] width 8 height 6
radio input "true"
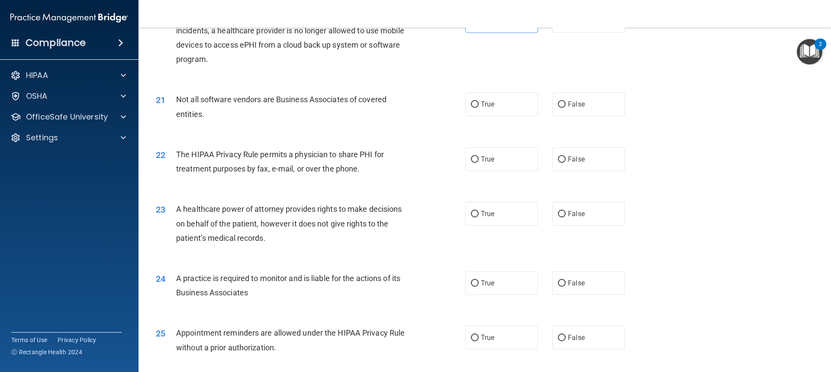
scroll to position [1296, 0]
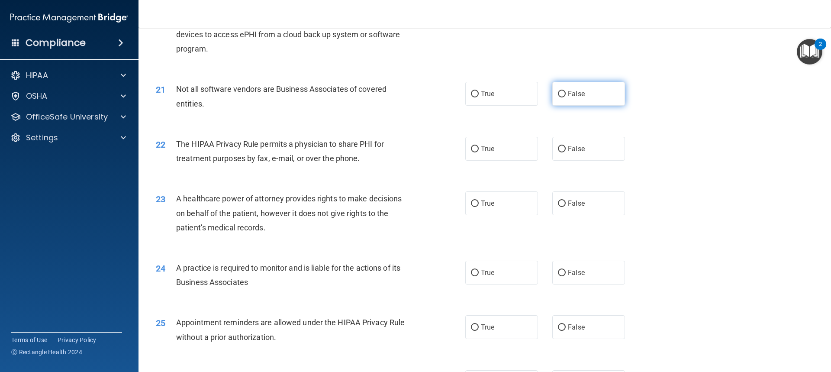
click at [582, 103] on label "False" at bounding box center [588, 94] width 73 height 24
click at [565, 97] on input "False" at bounding box center [562, 94] width 8 height 6
radio input "true"
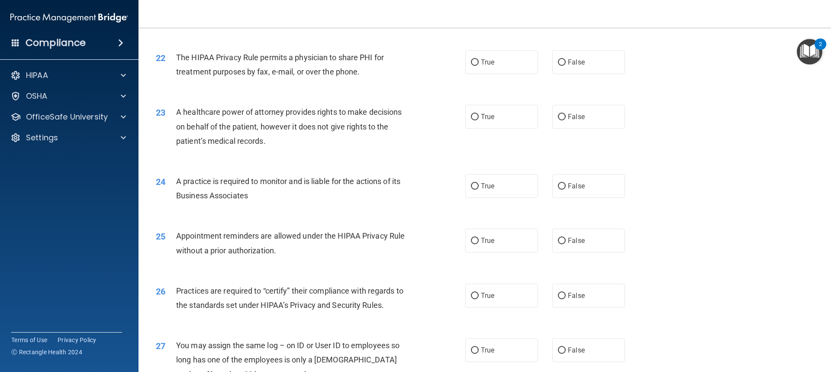
scroll to position [1339, 0]
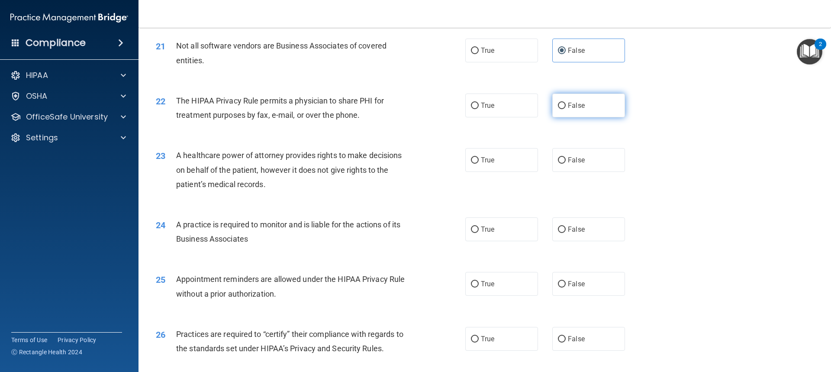
click at [572, 107] on span "False" at bounding box center [576, 105] width 17 height 8
click at [565, 107] on input "False" at bounding box center [562, 106] width 8 height 6
radio input "true"
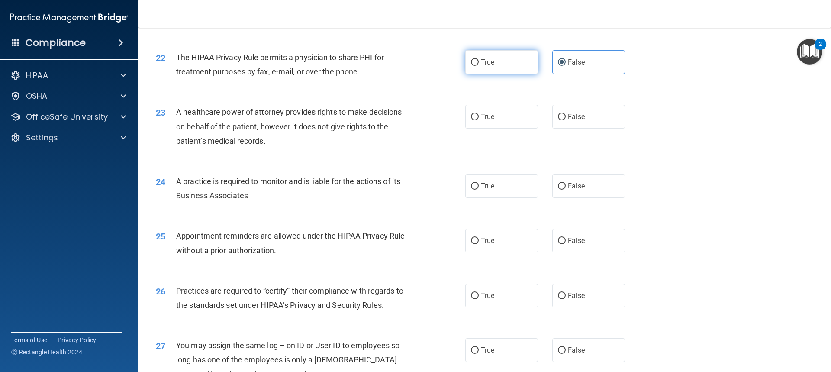
scroll to position [1426, 0]
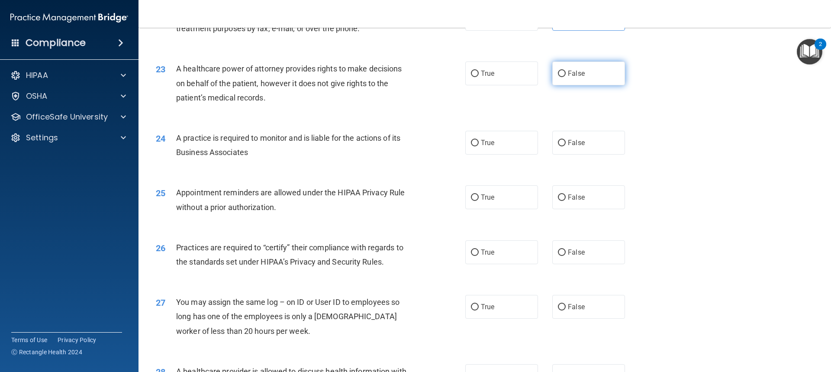
click at [568, 68] on label "False" at bounding box center [588, 73] width 73 height 24
click at [565, 71] on input "False" at bounding box center [562, 74] width 8 height 6
radio input "true"
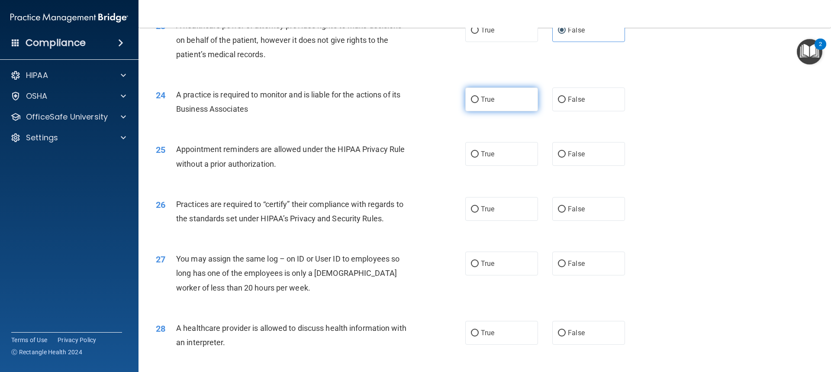
click at [499, 107] on label "True" at bounding box center [501, 99] width 73 height 24
click at [478, 103] on input "True" at bounding box center [475, 99] width 8 height 6
radio input "true"
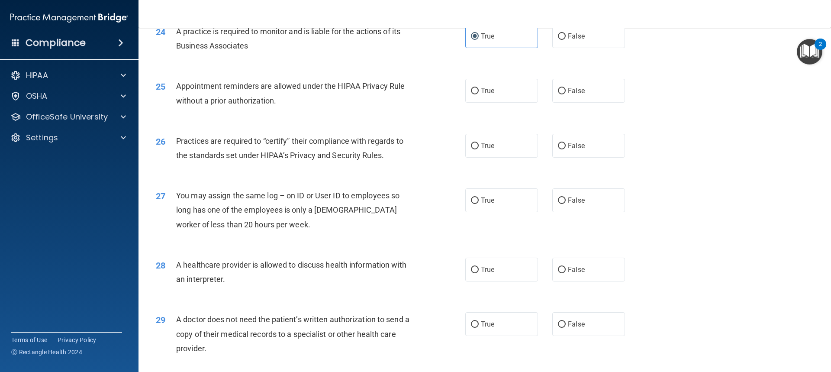
scroll to position [1512, 0]
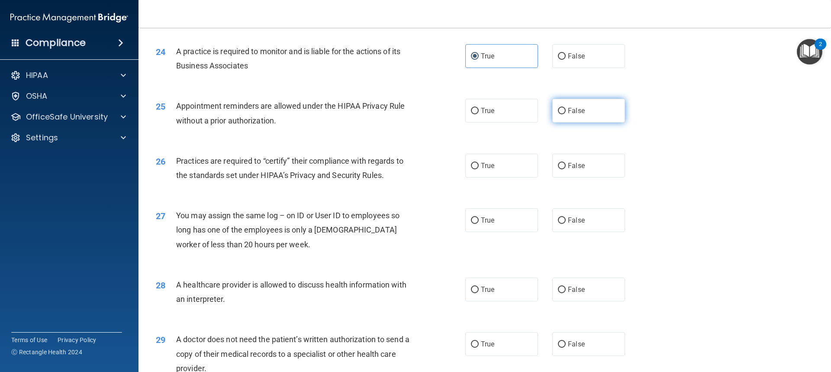
click at [568, 108] on span "False" at bounding box center [576, 110] width 17 height 8
click at [564, 108] on input "False" at bounding box center [562, 111] width 8 height 6
radio input "true"
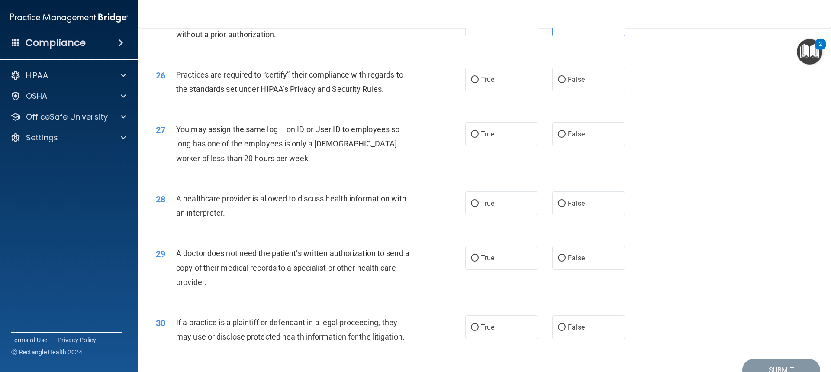
scroll to position [1599, 0]
click at [486, 83] on span "True" at bounding box center [487, 79] width 13 height 8
click at [478, 83] on input "True" at bounding box center [475, 79] width 8 height 6
radio input "true"
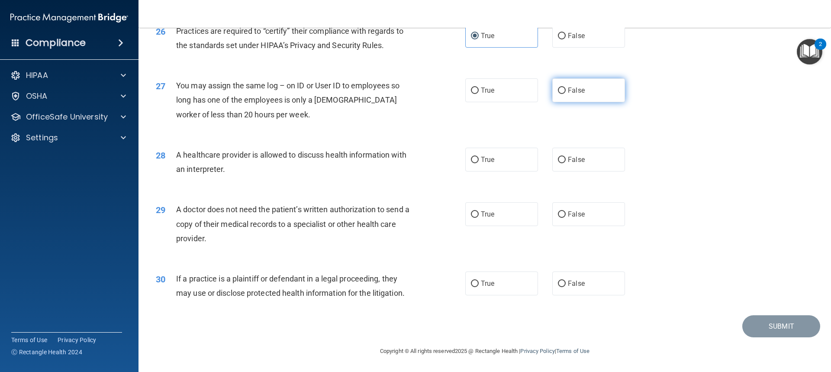
click at [576, 96] on label "False" at bounding box center [588, 90] width 73 height 24
click at [565, 94] on input "False" at bounding box center [562, 90] width 8 height 6
radio input "true"
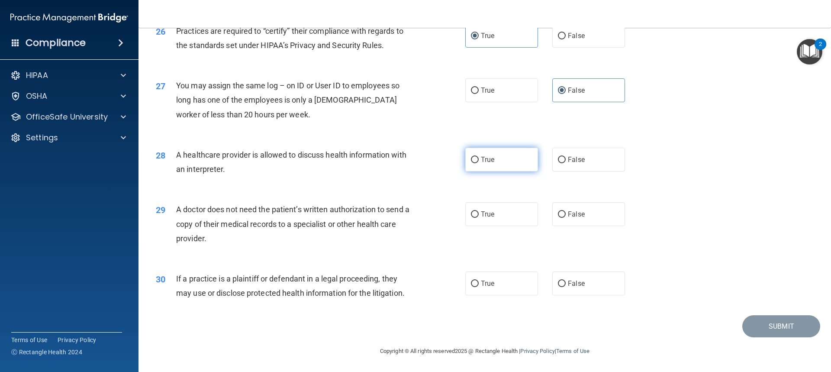
click at [502, 164] on label "True" at bounding box center [501, 160] width 73 height 24
click at [478, 163] on input "True" at bounding box center [475, 160] width 8 height 6
radio input "true"
click at [564, 219] on label "False" at bounding box center [588, 214] width 73 height 24
click at [564, 218] on input "False" at bounding box center [562, 214] width 8 height 6
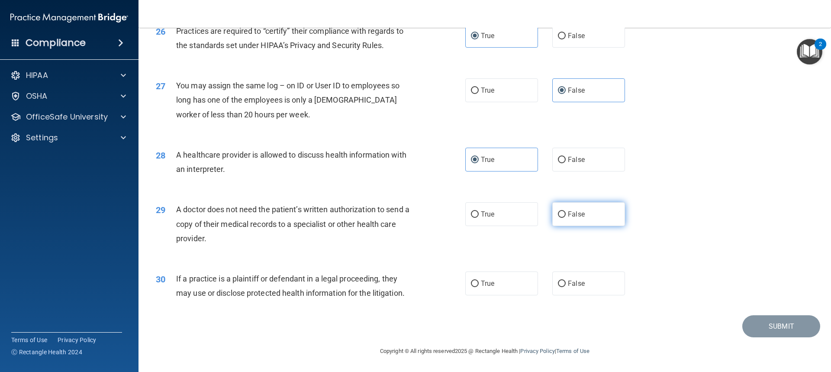
radio input "true"
click at [472, 291] on label "True" at bounding box center [501, 283] width 73 height 24
click at [472, 287] on input "True" at bounding box center [475, 283] width 8 height 6
radio input "true"
click at [749, 323] on button "Submit" at bounding box center [781, 326] width 78 height 22
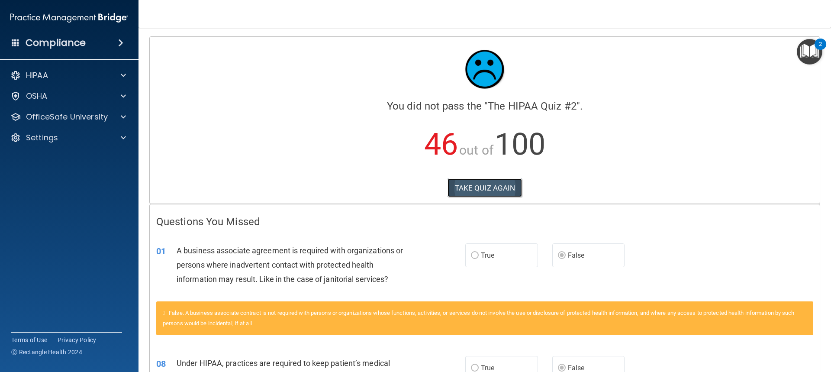
click at [476, 193] on button "TAKE QUIZ AGAIN" at bounding box center [484, 187] width 75 height 19
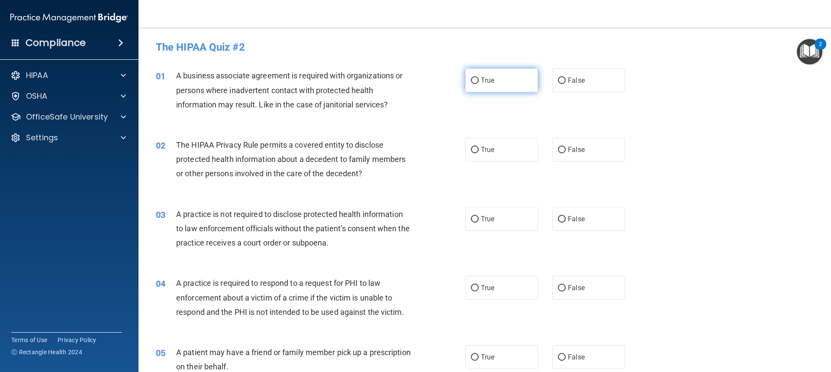
click at [496, 85] on label "True" at bounding box center [501, 80] width 73 height 24
click at [478, 84] on input "True" at bounding box center [475, 80] width 8 height 6
radio input "true"
click at [488, 151] on span "True" at bounding box center [487, 149] width 13 height 8
click at [478, 151] on input "True" at bounding box center [475, 150] width 8 height 6
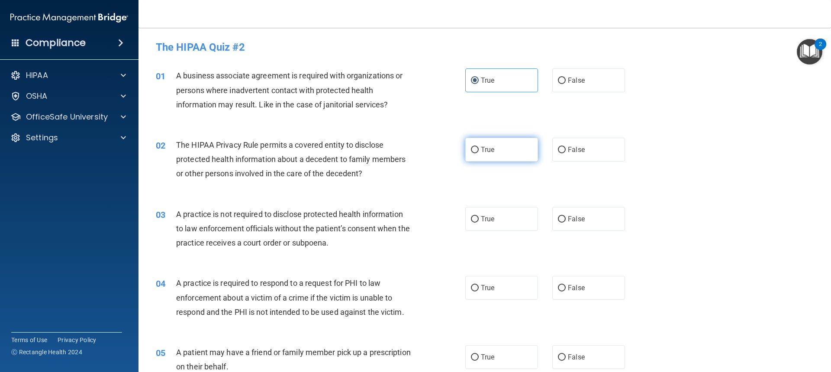
radio input "true"
click at [568, 221] on span "False" at bounding box center [576, 219] width 17 height 8
click at [565, 221] on input "False" at bounding box center [562, 219] width 8 height 6
radio input "true"
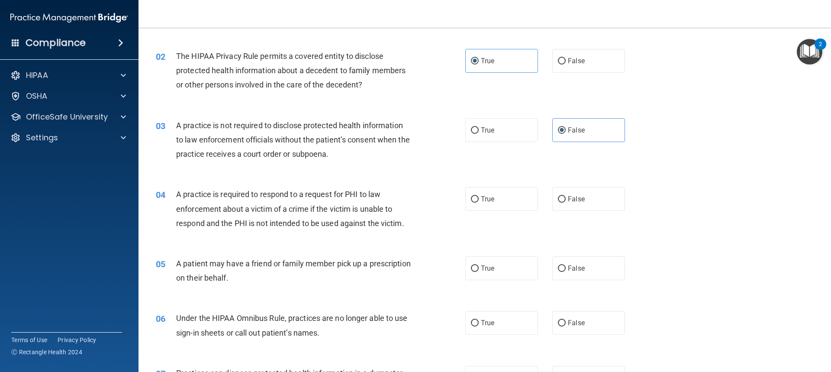
scroll to position [130, 0]
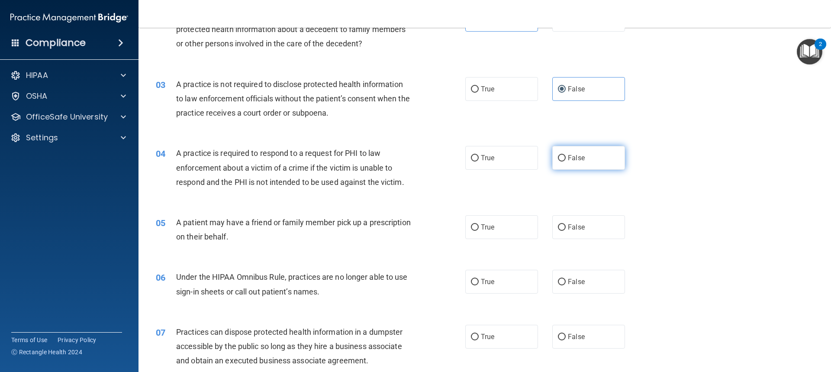
click at [574, 157] on span "False" at bounding box center [576, 158] width 17 height 8
click at [565, 157] on input "False" at bounding box center [562, 158] width 8 height 6
radio input "true"
click at [567, 222] on label "False" at bounding box center [588, 227] width 73 height 24
click at [565, 224] on input "False" at bounding box center [562, 227] width 8 height 6
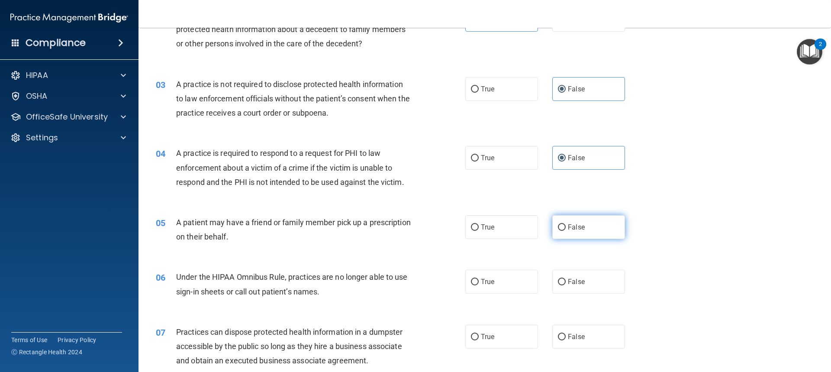
radio input "true"
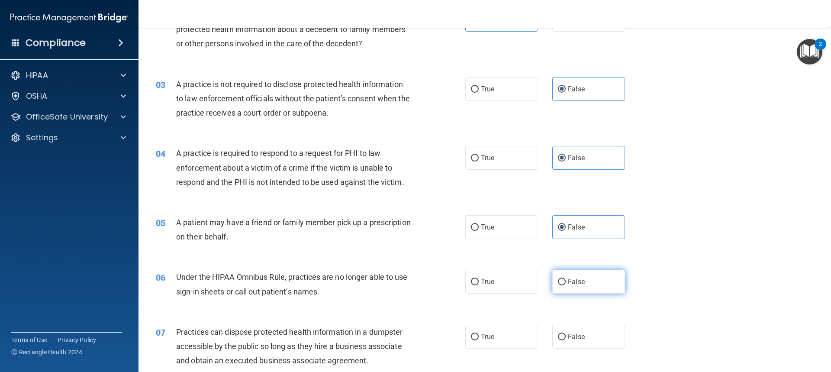
click at [577, 281] on span "False" at bounding box center [576, 281] width 17 height 8
click at [565, 281] on input "False" at bounding box center [562, 282] width 8 height 6
radio input "true"
click at [471, 340] on label "True" at bounding box center [501, 336] width 73 height 24
click at [471, 340] on input "True" at bounding box center [475, 337] width 8 height 6
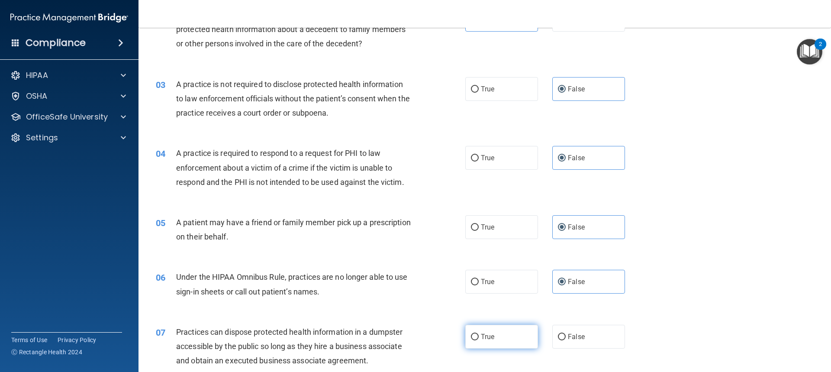
radio input "true"
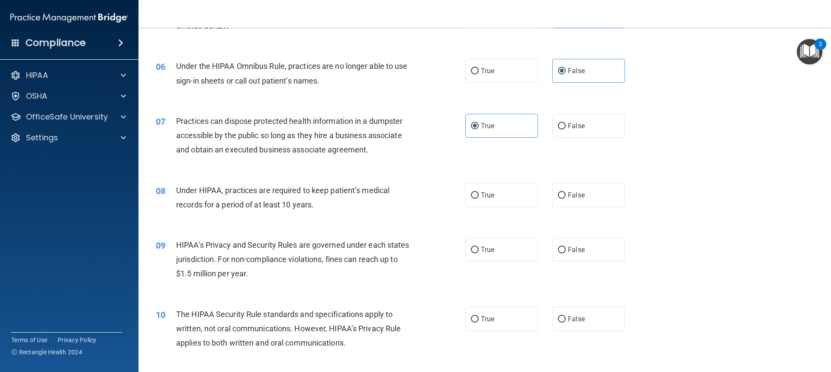
scroll to position [346, 0]
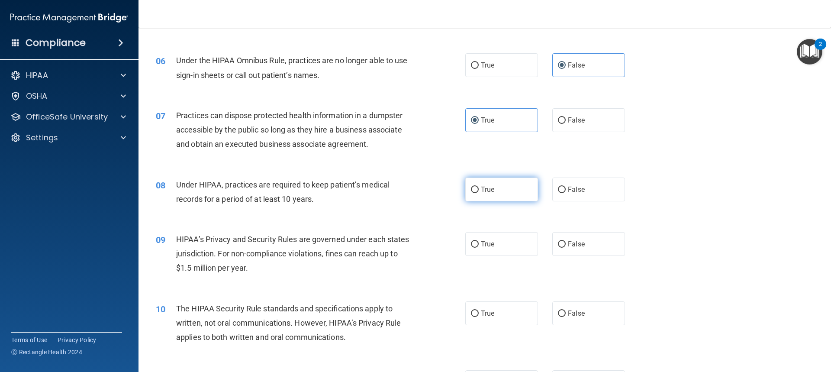
click at [490, 195] on label "True" at bounding box center [501, 189] width 73 height 24
click at [478, 193] on input "True" at bounding box center [475, 189] width 8 height 6
radio input "true"
click at [481, 249] on label "True" at bounding box center [501, 244] width 73 height 24
click at [478, 247] on input "True" at bounding box center [475, 244] width 8 height 6
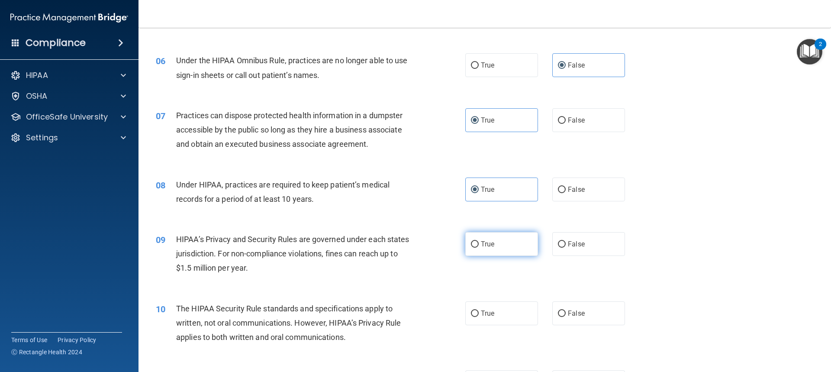
radio input "true"
click at [487, 327] on div "10 The HIPAA Security Rule standards and specifications apply to written, not o…" at bounding box center [484, 324] width 670 height 69
click at [495, 312] on label "True" at bounding box center [501, 313] width 73 height 24
click at [478, 312] on input "True" at bounding box center [475, 313] width 8 height 6
radio input "true"
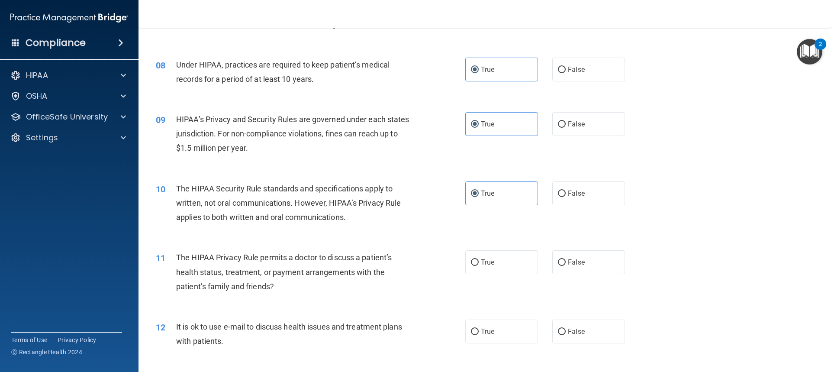
scroll to position [476, 0]
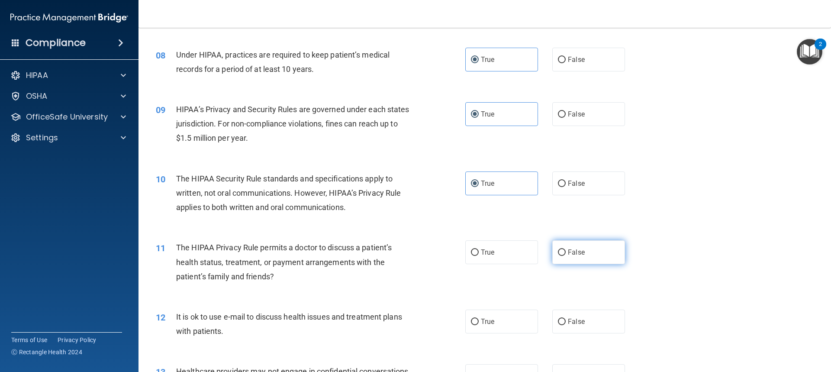
click at [572, 257] on label "False" at bounding box center [588, 252] width 73 height 24
click at [565, 256] on input "False" at bounding box center [562, 252] width 8 height 6
radio input "true"
click at [493, 329] on label "True" at bounding box center [501, 321] width 73 height 24
click at [478, 325] on input "True" at bounding box center [475, 321] width 8 height 6
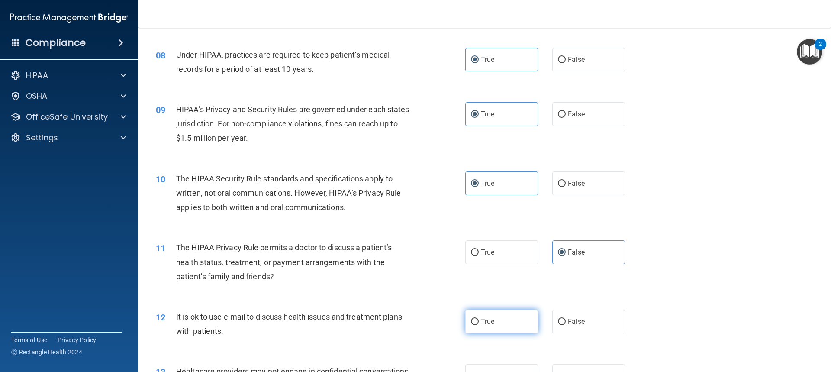
radio input "true"
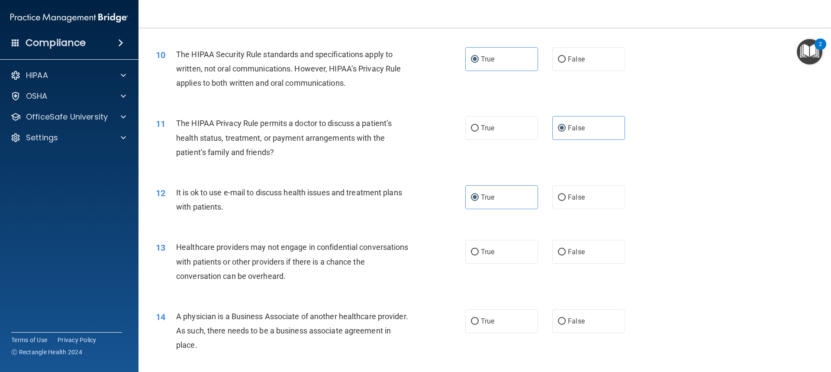
scroll to position [649, 0]
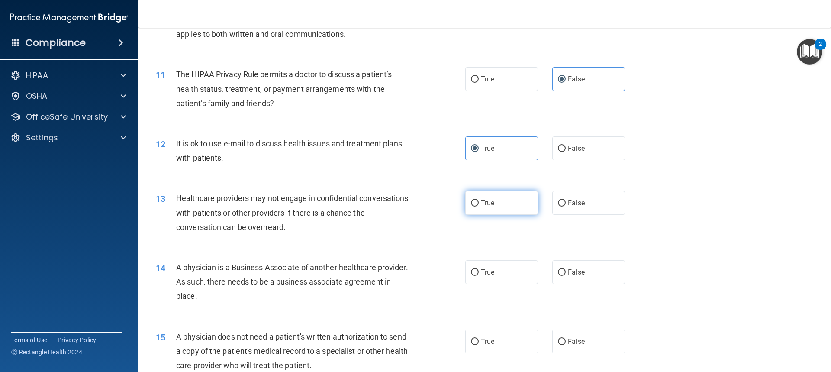
click at [502, 201] on label "True" at bounding box center [501, 203] width 73 height 24
click at [478, 201] on input "True" at bounding box center [475, 203] width 8 height 6
radio input "true"
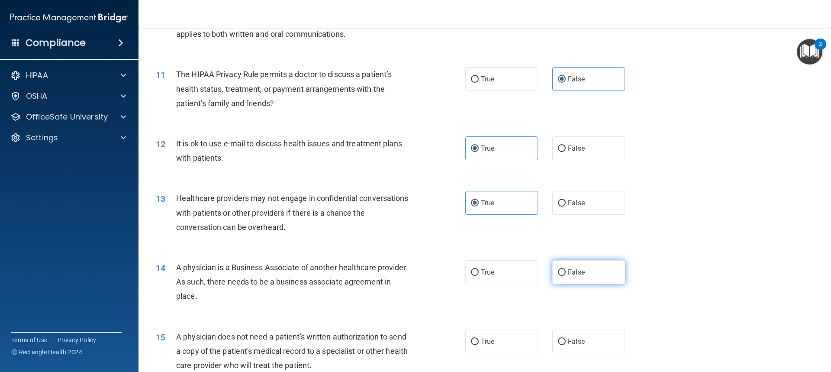
click at [568, 269] on span "False" at bounding box center [576, 272] width 17 height 8
click at [564, 269] on input "False" at bounding box center [562, 272] width 8 height 6
radio input "true"
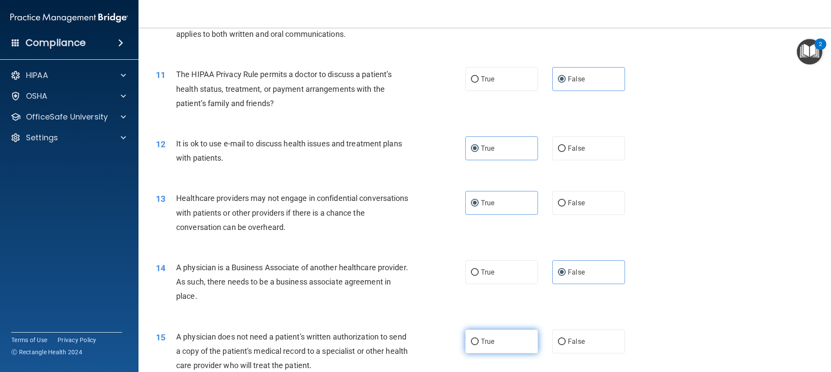
click at [513, 343] on label "True" at bounding box center [501, 341] width 73 height 24
click at [478, 343] on input "True" at bounding box center [475, 341] width 8 height 6
radio input "true"
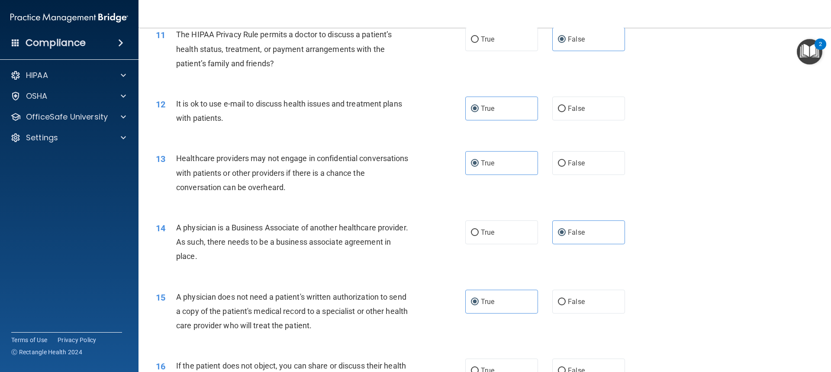
scroll to position [865, 0]
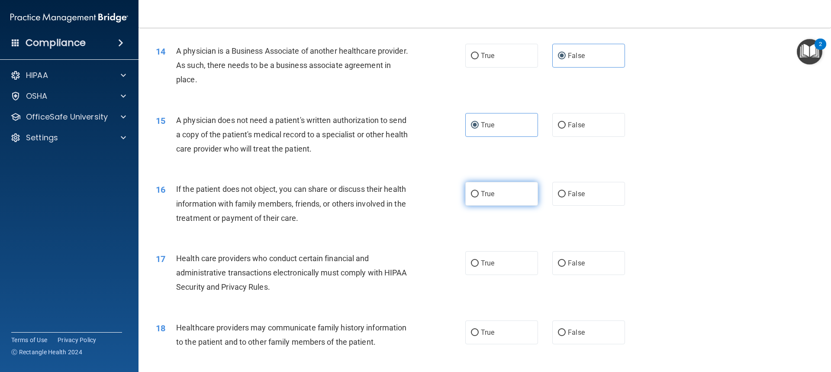
click at [522, 199] on label "True" at bounding box center [501, 194] width 73 height 24
click at [478, 197] on input "True" at bounding box center [475, 194] width 8 height 6
radio input "true"
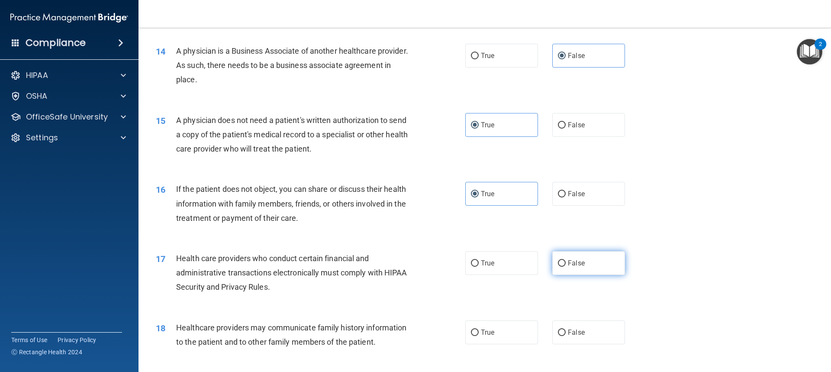
click at [558, 263] on input "False" at bounding box center [562, 263] width 8 height 6
radio input "true"
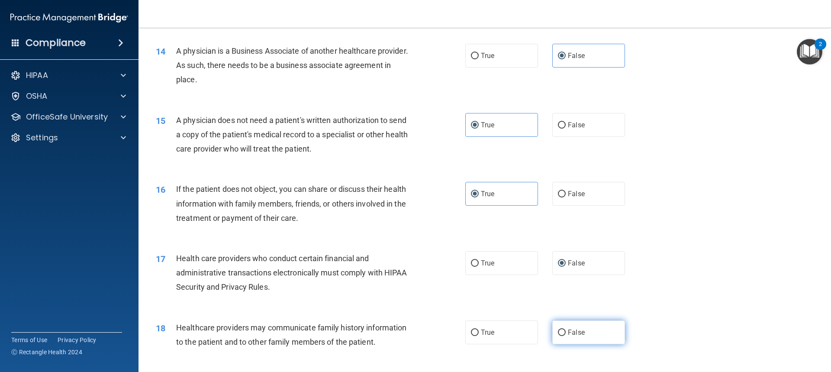
click at [571, 334] on span "False" at bounding box center [576, 332] width 17 height 8
click at [565, 334] on input "False" at bounding box center [562, 332] width 8 height 6
radio input "true"
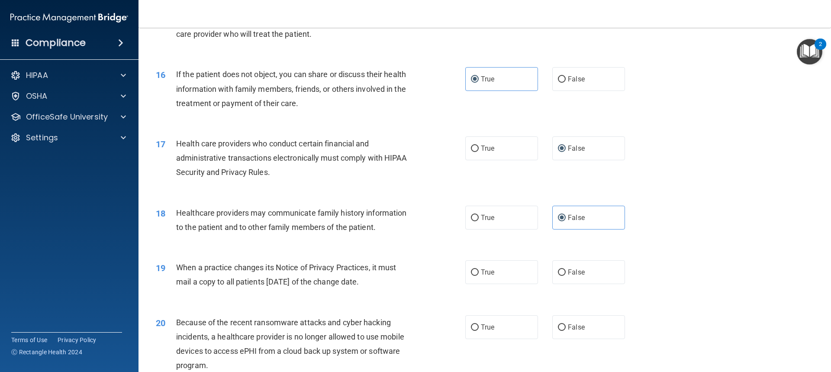
scroll to position [995, 0]
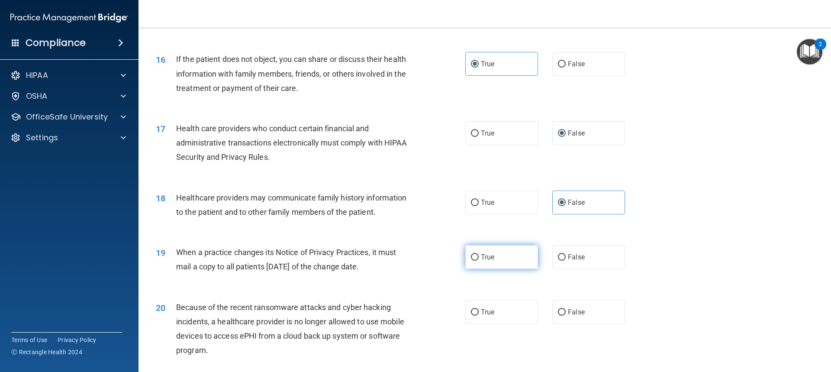
click at [512, 254] on label "True" at bounding box center [501, 257] width 73 height 24
click at [478, 254] on input "True" at bounding box center [475, 257] width 8 height 6
radio input "true"
click at [560, 315] on label "False" at bounding box center [588, 312] width 73 height 24
click at [560, 315] on input "False" at bounding box center [562, 312] width 8 height 6
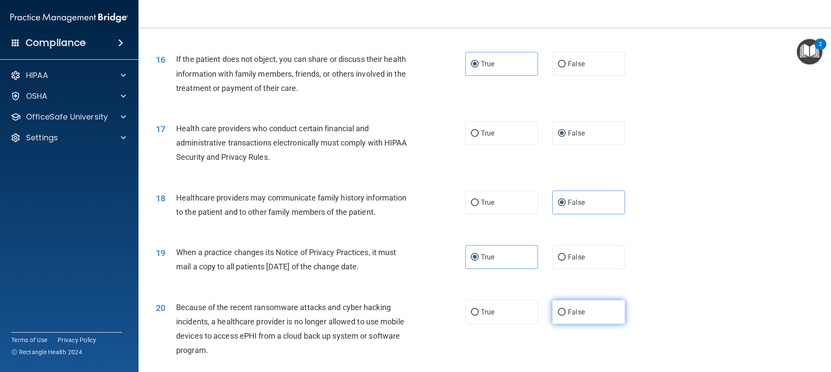
radio input "true"
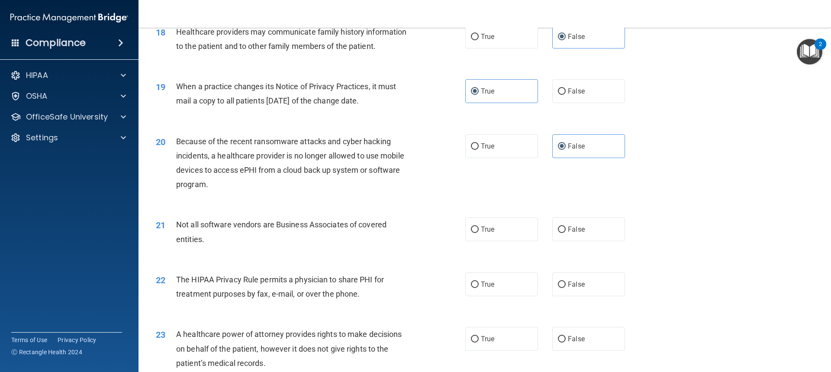
scroll to position [1168, 0]
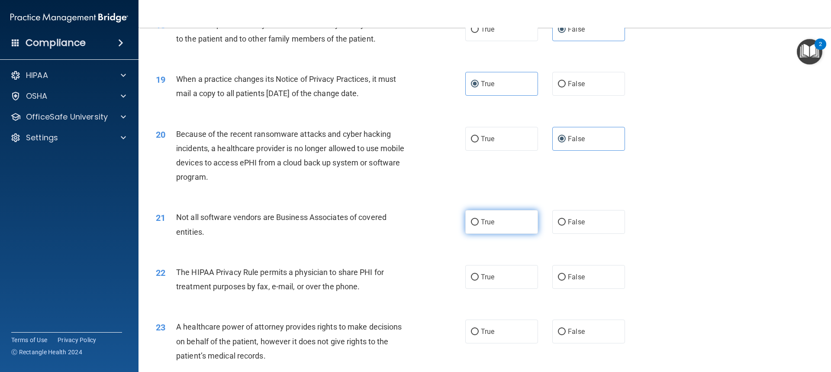
click at [504, 226] on label "True" at bounding box center [501, 222] width 73 height 24
click at [478, 225] on input "True" at bounding box center [475, 222] width 8 height 6
radio input "true"
click at [506, 275] on label "True" at bounding box center [501, 277] width 73 height 24
click at [478, 275] on input "True" at bounding box center [475, 277] width 8 height 6
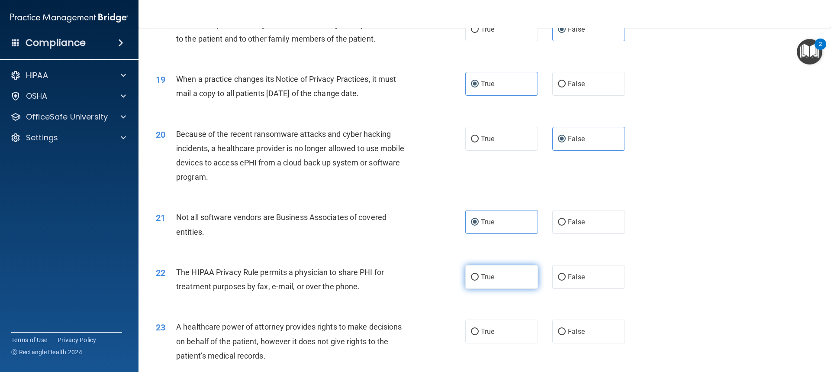
radio input "true"
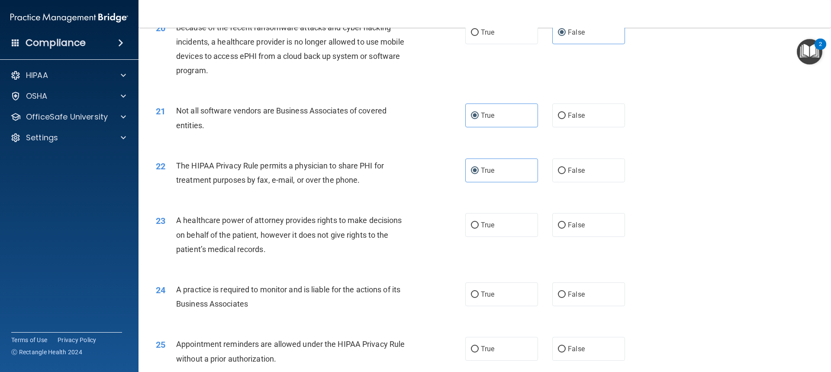
scroll to position [1298, 0]
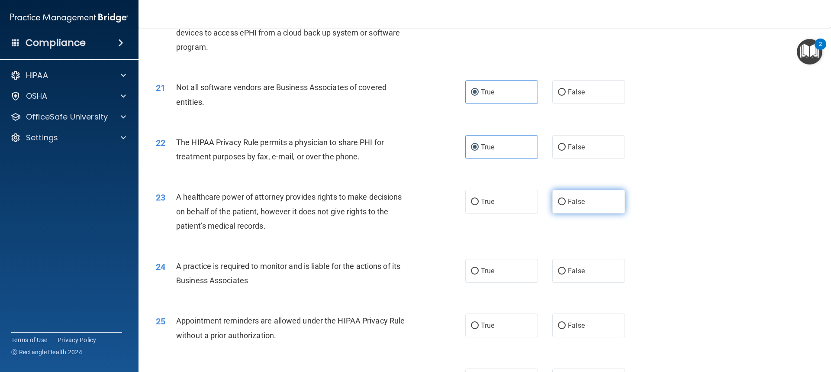
click at [584, 205] on label "False" at bounding box center [588, 201] width 73 height 24
click at [565, 205] on input "False" at bounding box center [562, 202] width 8 height 6
radio input "true"
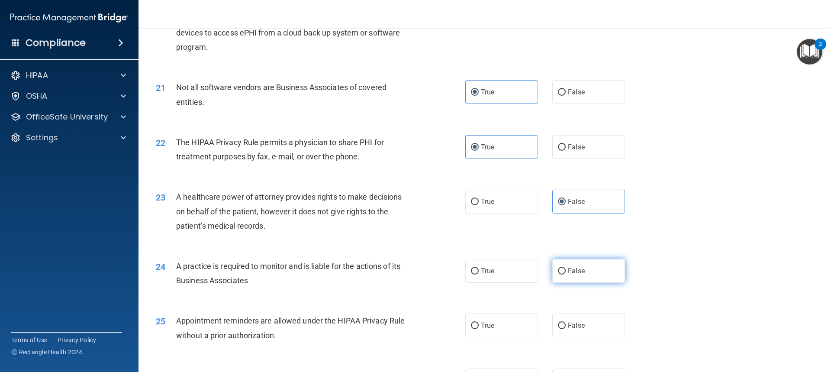
click at [564, 275] on label "False" at bounding box center [588, 271] width 73 height 24
click at [564, 274] on input "False" at bounding box center [562, 271] width 8 height 6
radio input "true"
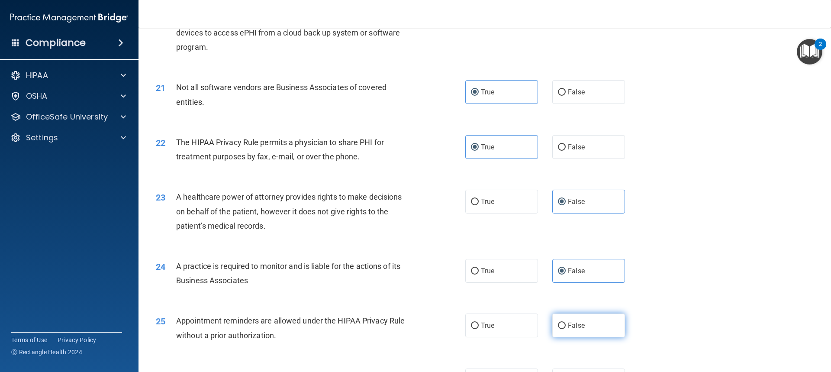
click at [562, 318] on label "False" at bounding box center [588, 325] width 73 height 24
click at [562, 322] on input "False" at bounding box center [562, 325] width 8 height 6
radio input "true"
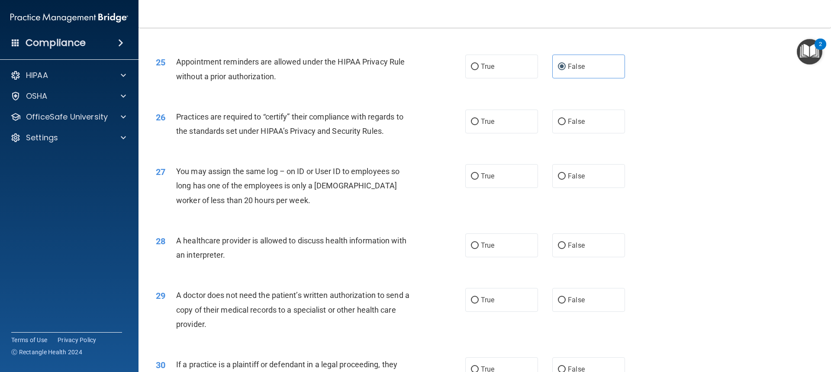
scroll to position [1557, 0]
click at [490, 122] on span "True" at bounding box center [487, 120] width 13 height 8
click at [478, 122] on input "True" at bounding box center [475, 121] width 8 height 6
radio input "true"
click at [529, 178] on label "True" at bounding box center [501, 175] width 73 height 24
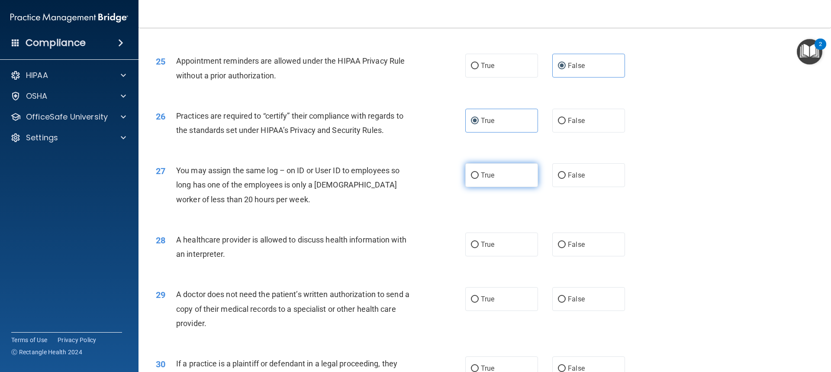
click at [478, 178] on input "True" at bounding box center [475, 175] width 8 height 6
radio input "true"
click at [562, 246] on label "False" at bounding box center [588, 244] width 73 height 24
click at [562, 246] on input "False" at bounding box center [562, 244] width 8 height 6
radio input "true"
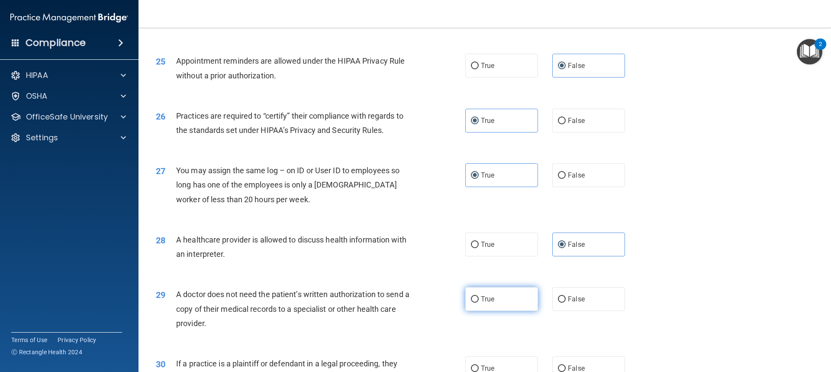
click at [528, 292] on label "True" at bounding box center [501, 299] width 73 height 24
click at [478, 296] on input "True" at bounding box center [475, 299] width 8 height 6
radio input "true"
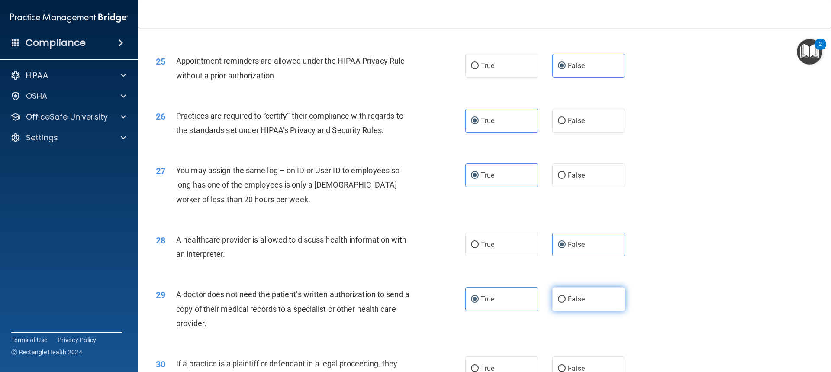
click at [562, 302] on label "False" at bounding box center [588, 299] width 73 height 24
click at [562, 302] on input "False" at bounding box center [562, 299] width 8 height 6
radio input "true"
radio input "false"
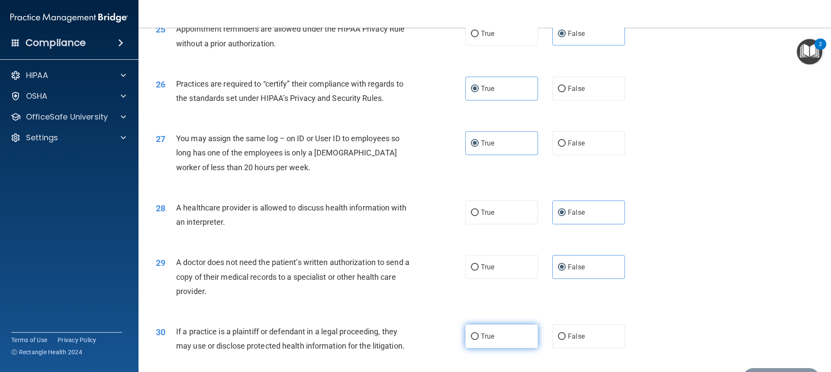
scroll to position [1642, 0]
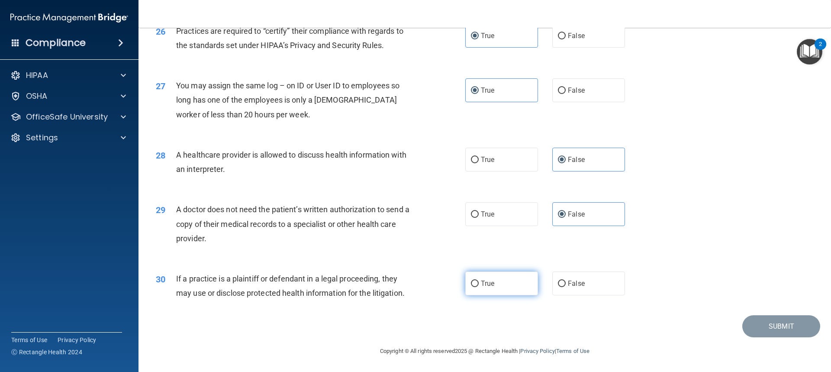
click at [513, 286] on label "True" at bounding box center [501, 283] width 73 height 24
click at [478, 286] on input "True" at bounding box center [475, 283] width 8 height 6
radio input "true"
click at [758, 327] on button "Submit" at bounding box center [781, 326] width 78 height 22
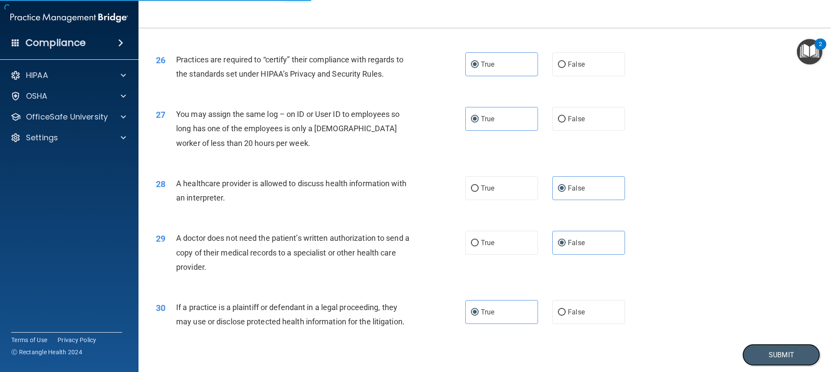
scroll to position [1599, 0]
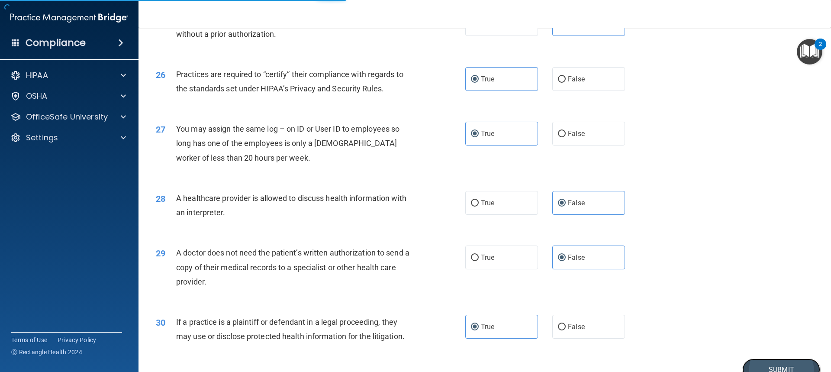
click at [753, 362] on button "Submit" at bounding box center [781, 369] width 78 height 22
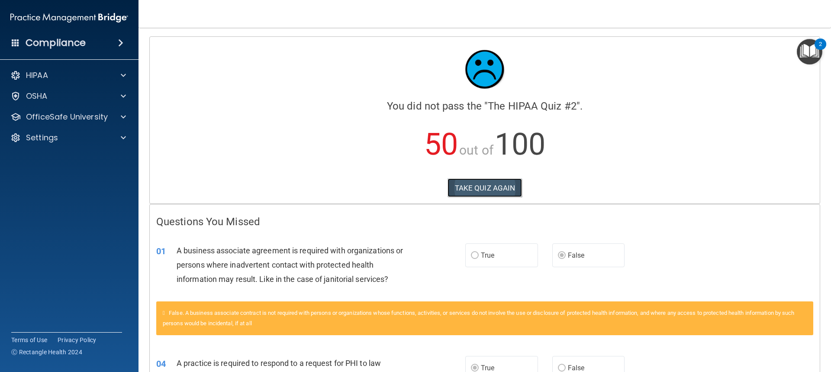
click at [475, 189] on button "TAKE QUIZ AGAIN" at bounding box center [484, 187] width 75 height 19
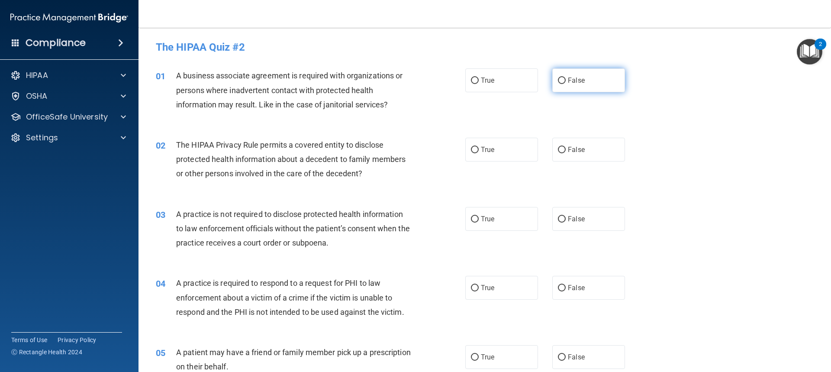
click at [574, 83] on span "False" at bounding box center [576, 80] width 17 height 8
click at [565, 83] on input "False" at bounding box center [562, 80] width 8 height 6
radio input "true"
